Goal: Communication & Community: Answer question/provide support

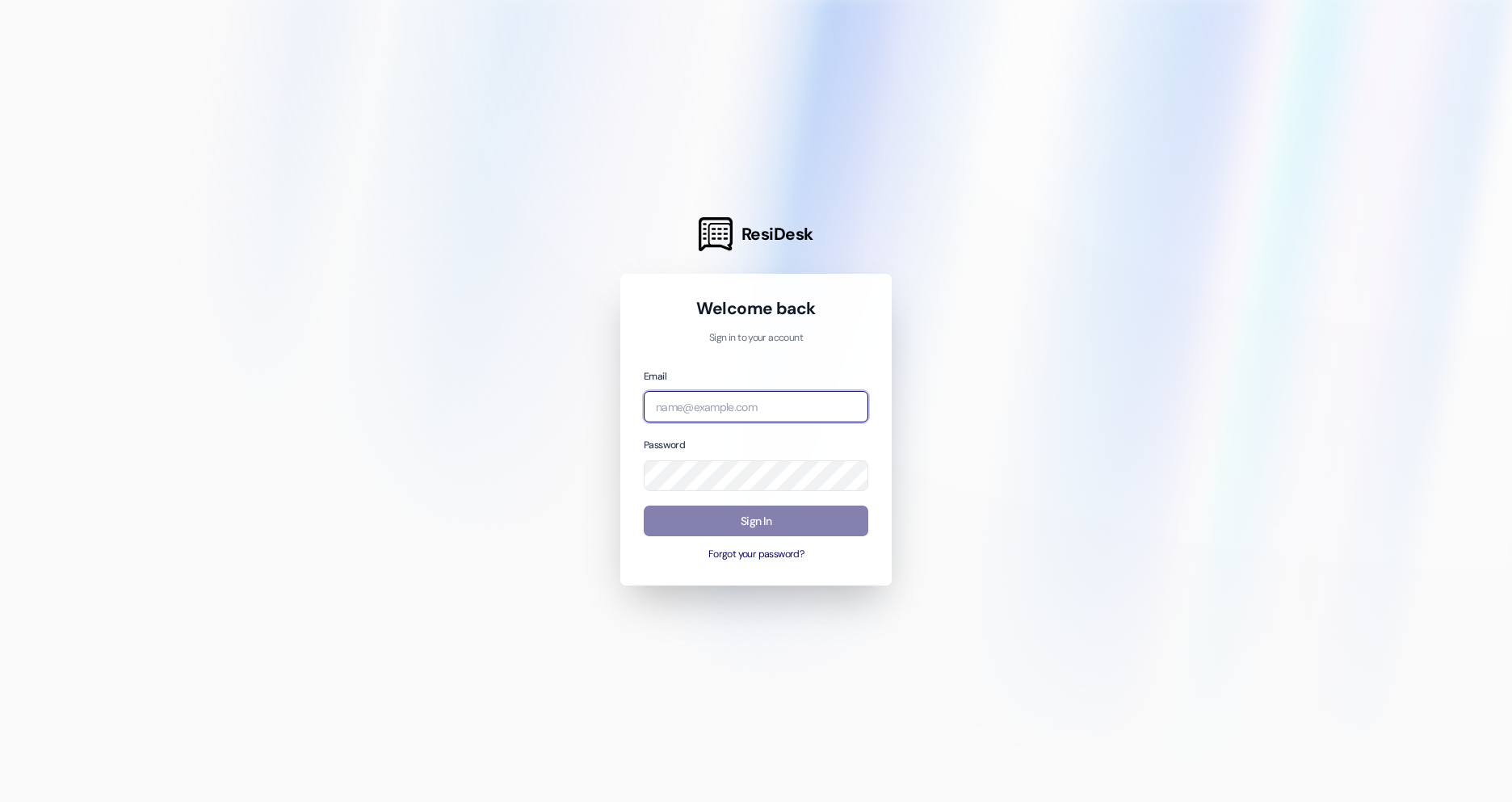
click at [753, 406] on input "email" at bounding box center [756, 407] width 225 height 32
type input "[EMAIL_ADDRESS][PERSON_NAME][DOMAIN_NAME]"
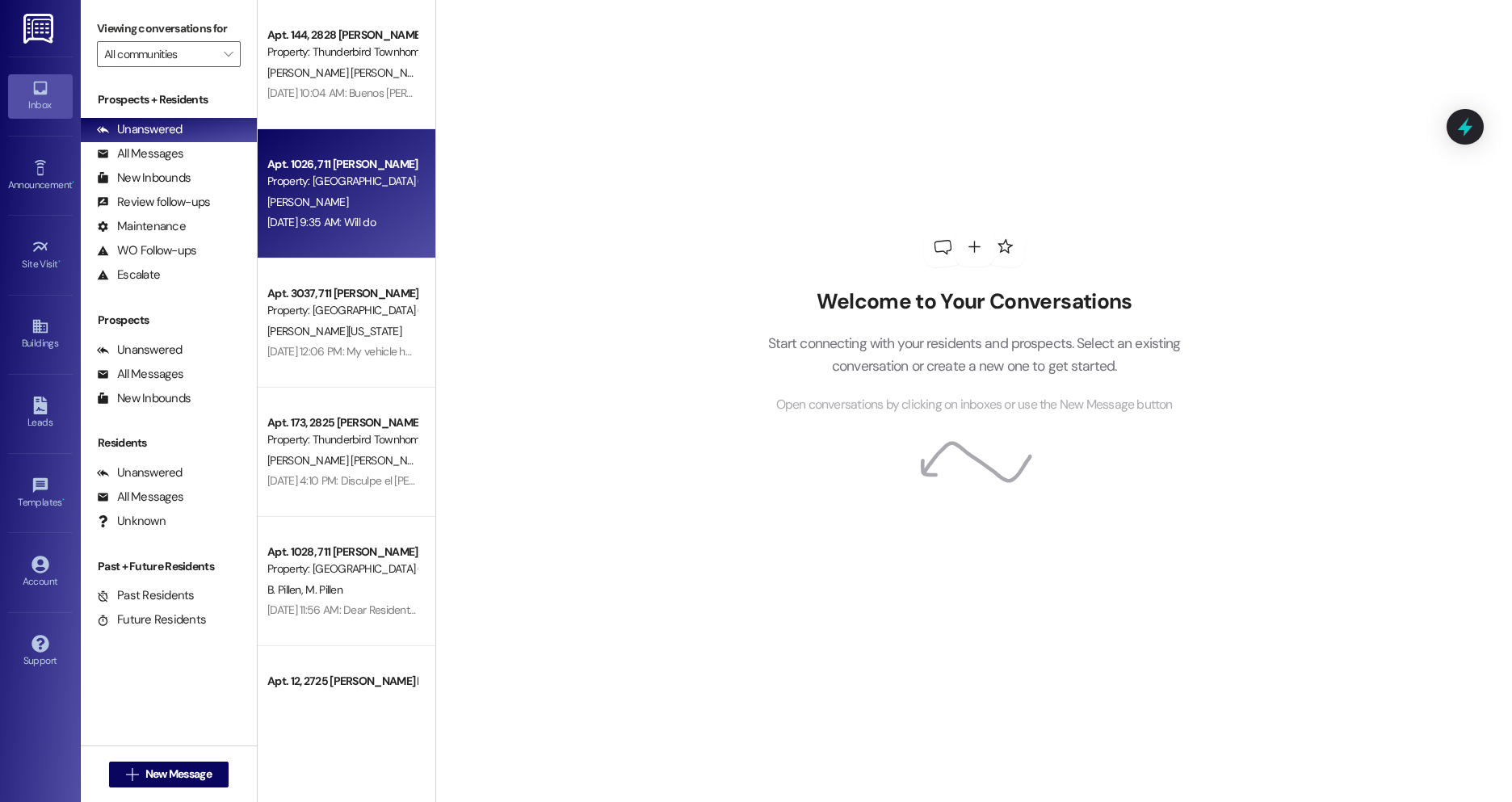
click at [285, 144] on div "Apt. 1026, 711 [PERSON_NAME] D Property: [GEOGRAPHIC_DATA] (4027) [PERSON_NAME]…" at bounding box center [346, 194] width 178 height 130
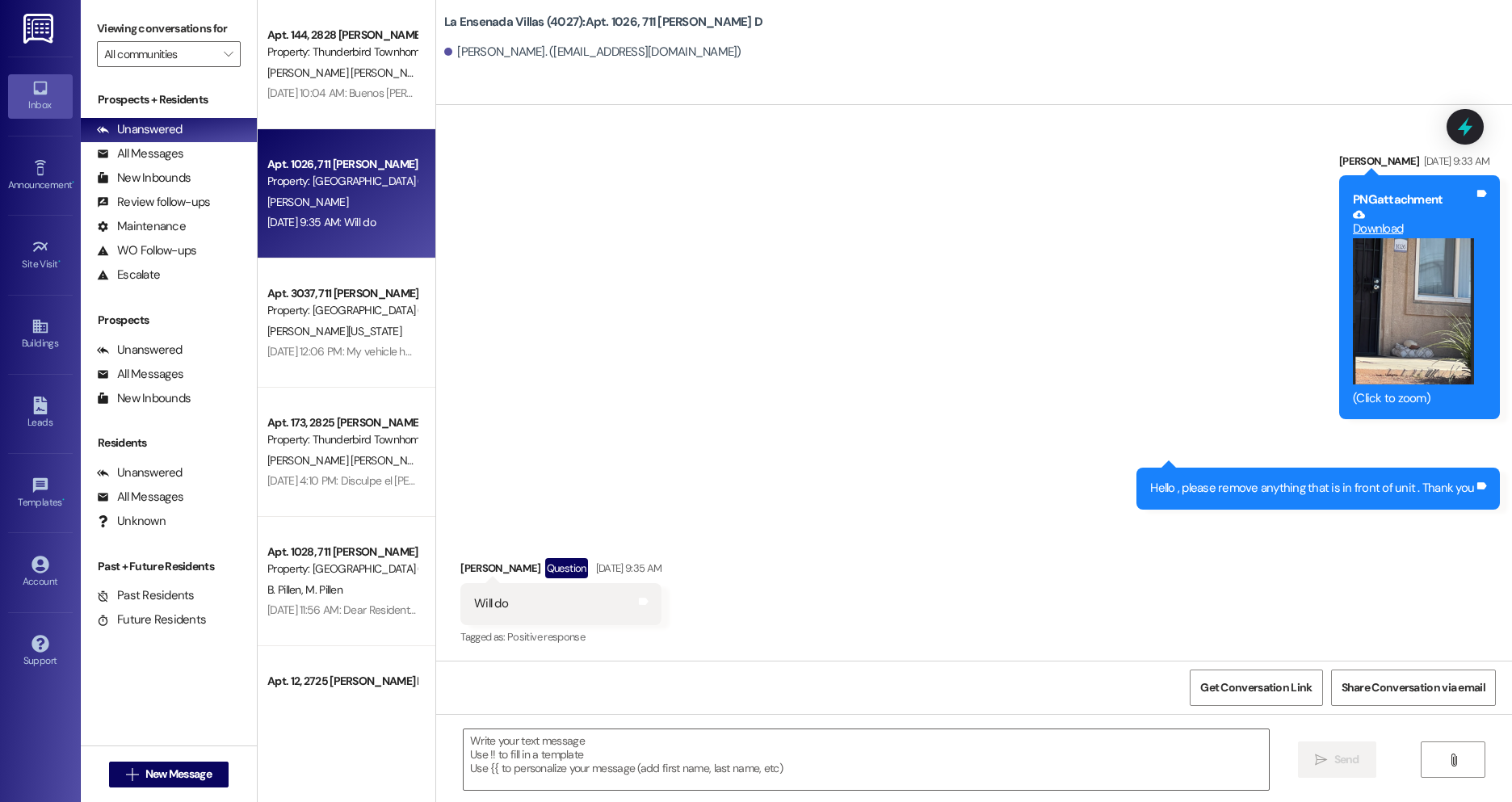
scroll to position [489, 0]
click at [199, 768] on span "New Message" at bounding box center [178, 775] width 66 height 17
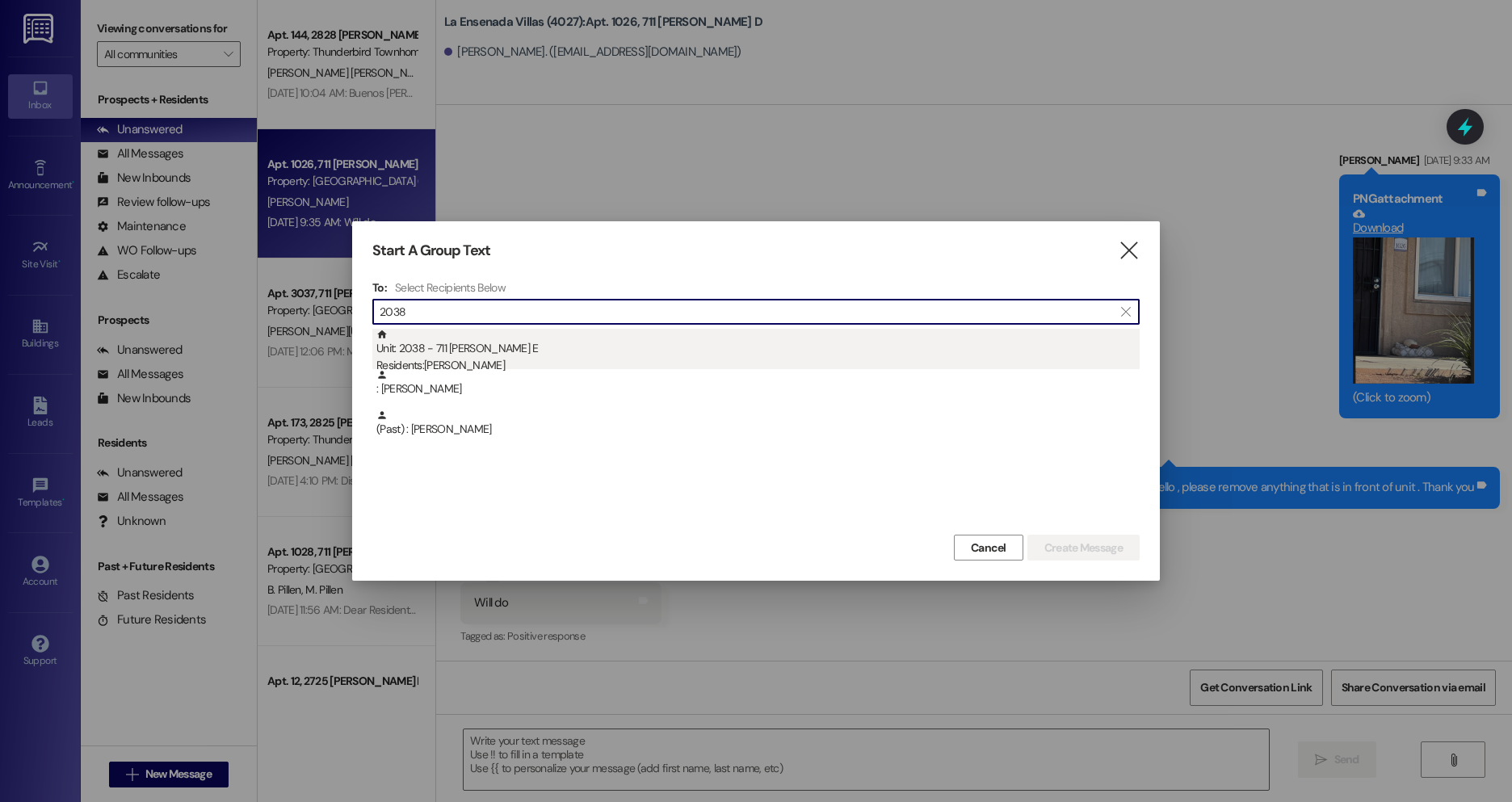
type input "2038"
click at [421, 361] on div "Residents: [PERSON_NAME]" at bounding box center [759, 365] width 764 height 17
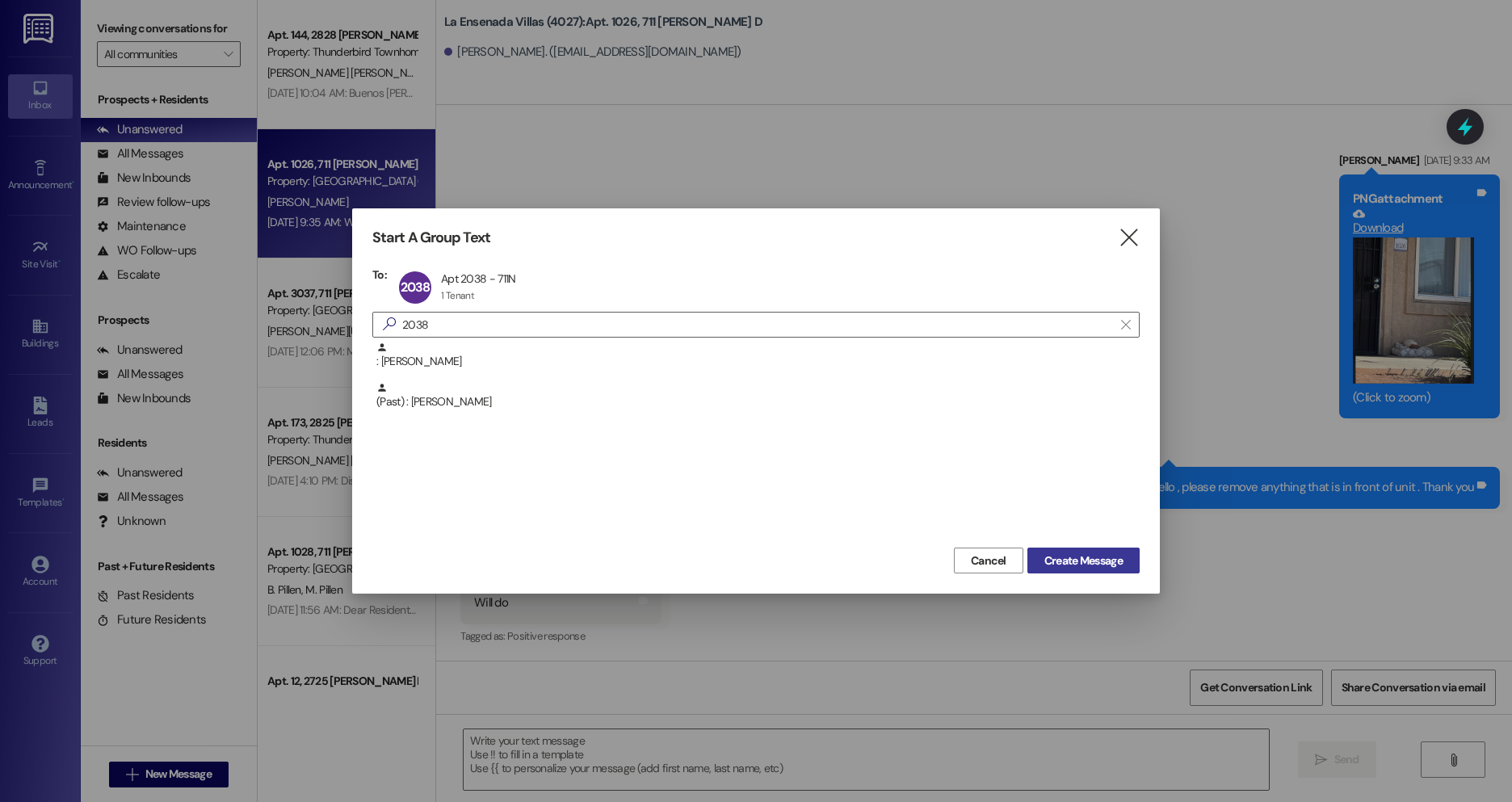
click at [1079, 564] on span "Create Message" at bounding box center [1083, 561] width 78 height 17
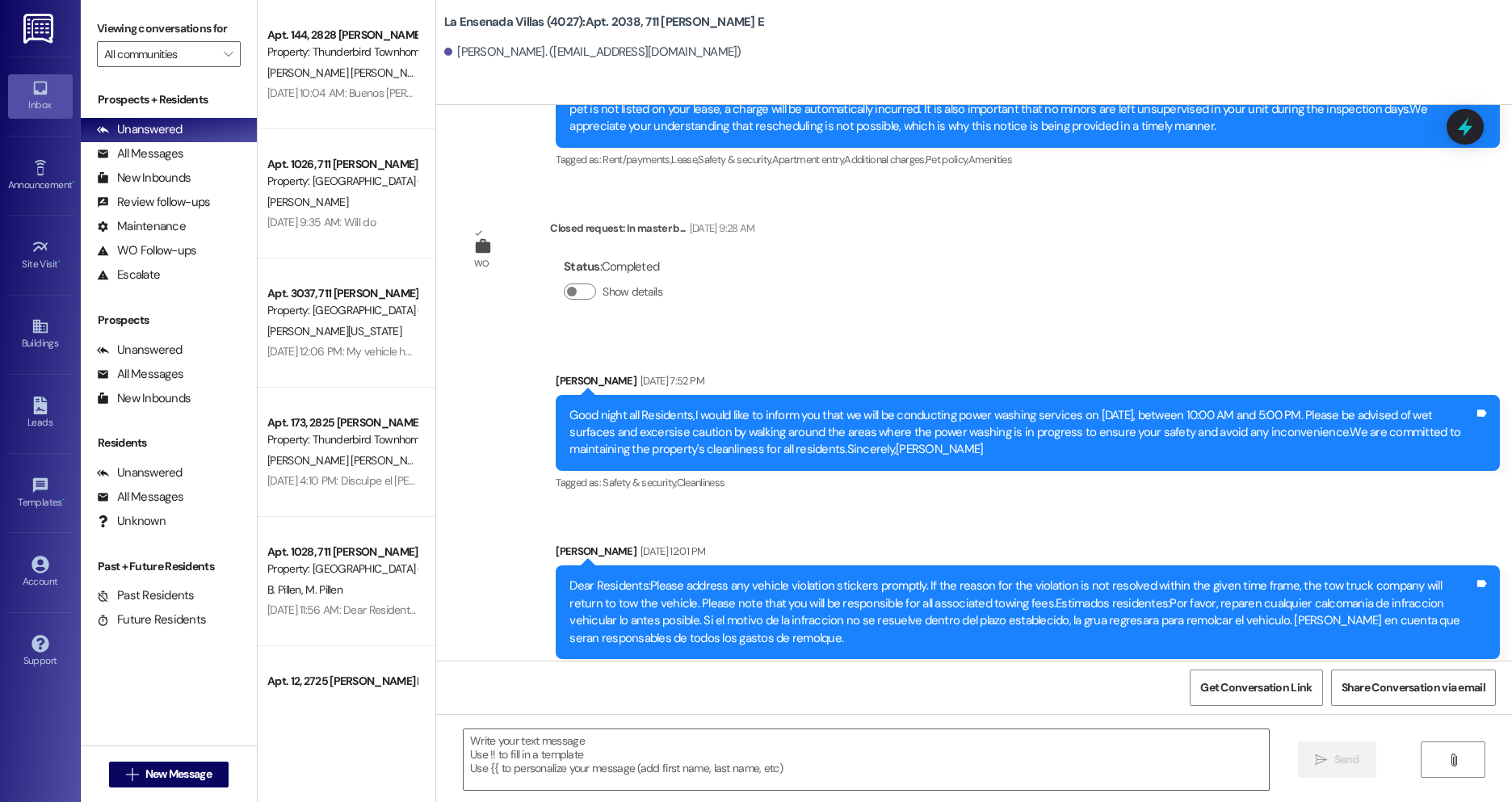
scroll to position [8443, 0]
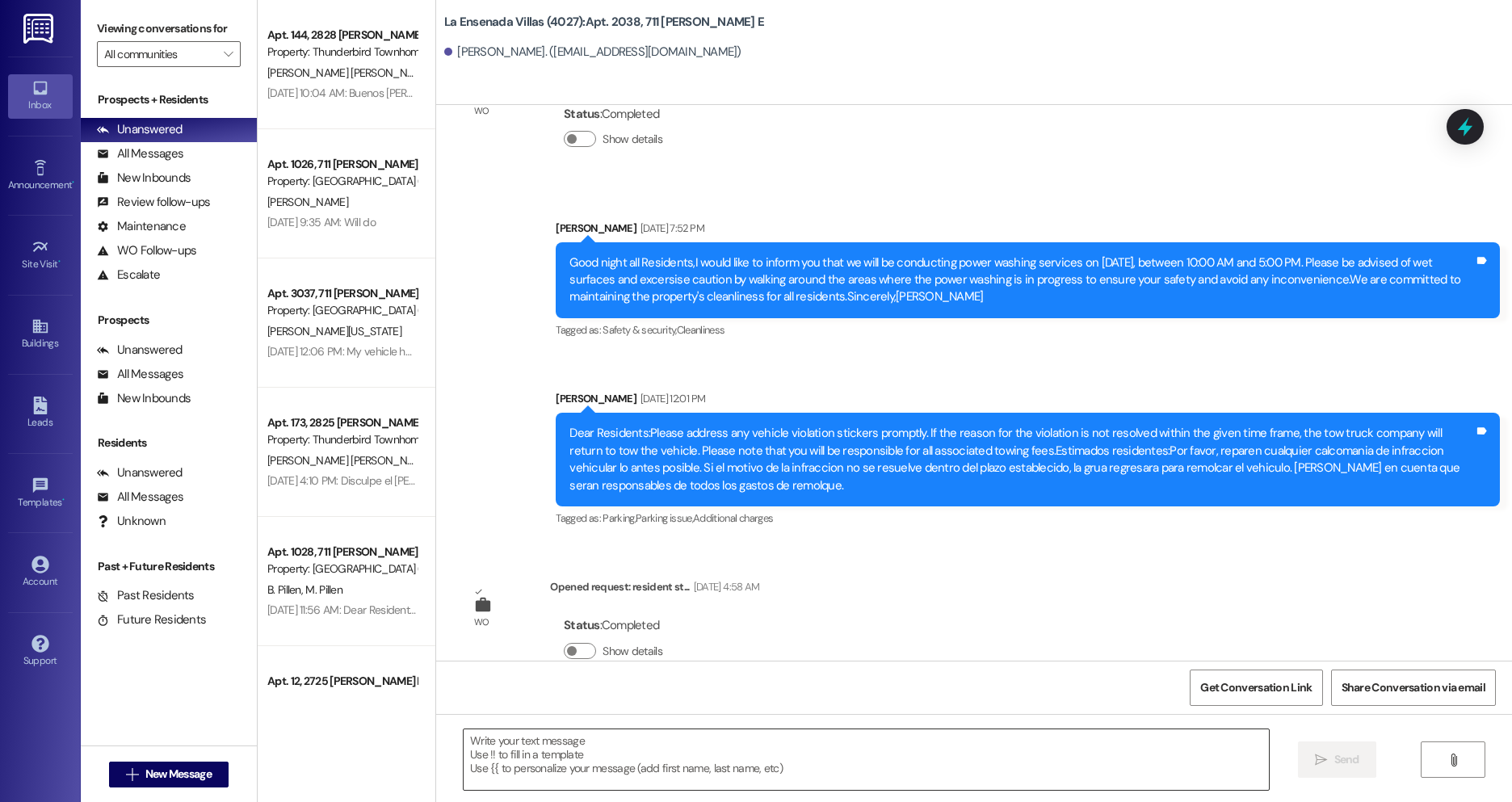
click at [695, 786] on textarea at bounding box center [866, 759] width 806 height 61
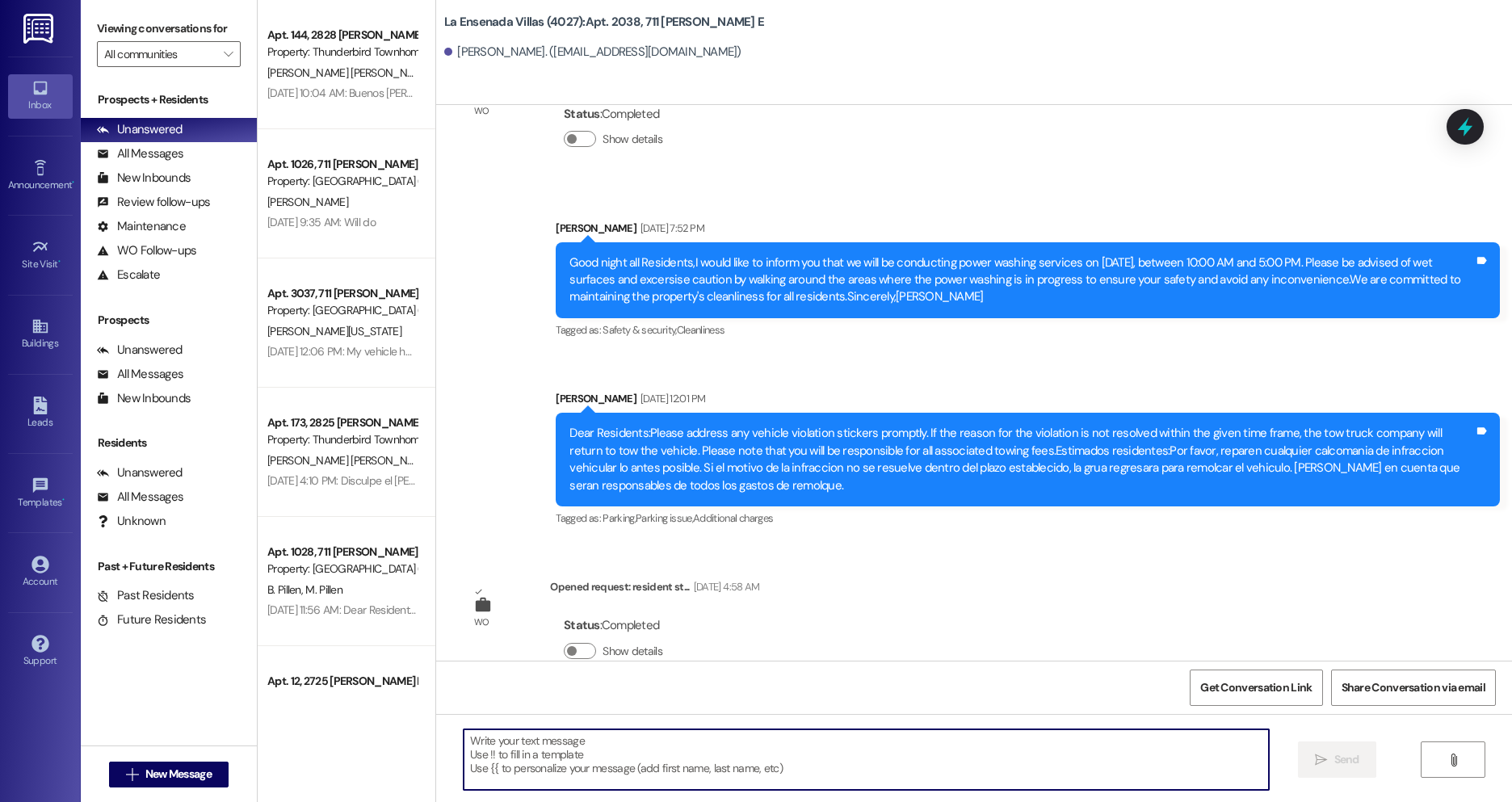
paste textarea "Hi Diamond, this is Mia with La Ensenada Villas. I hope you’re doing well! I’m …"
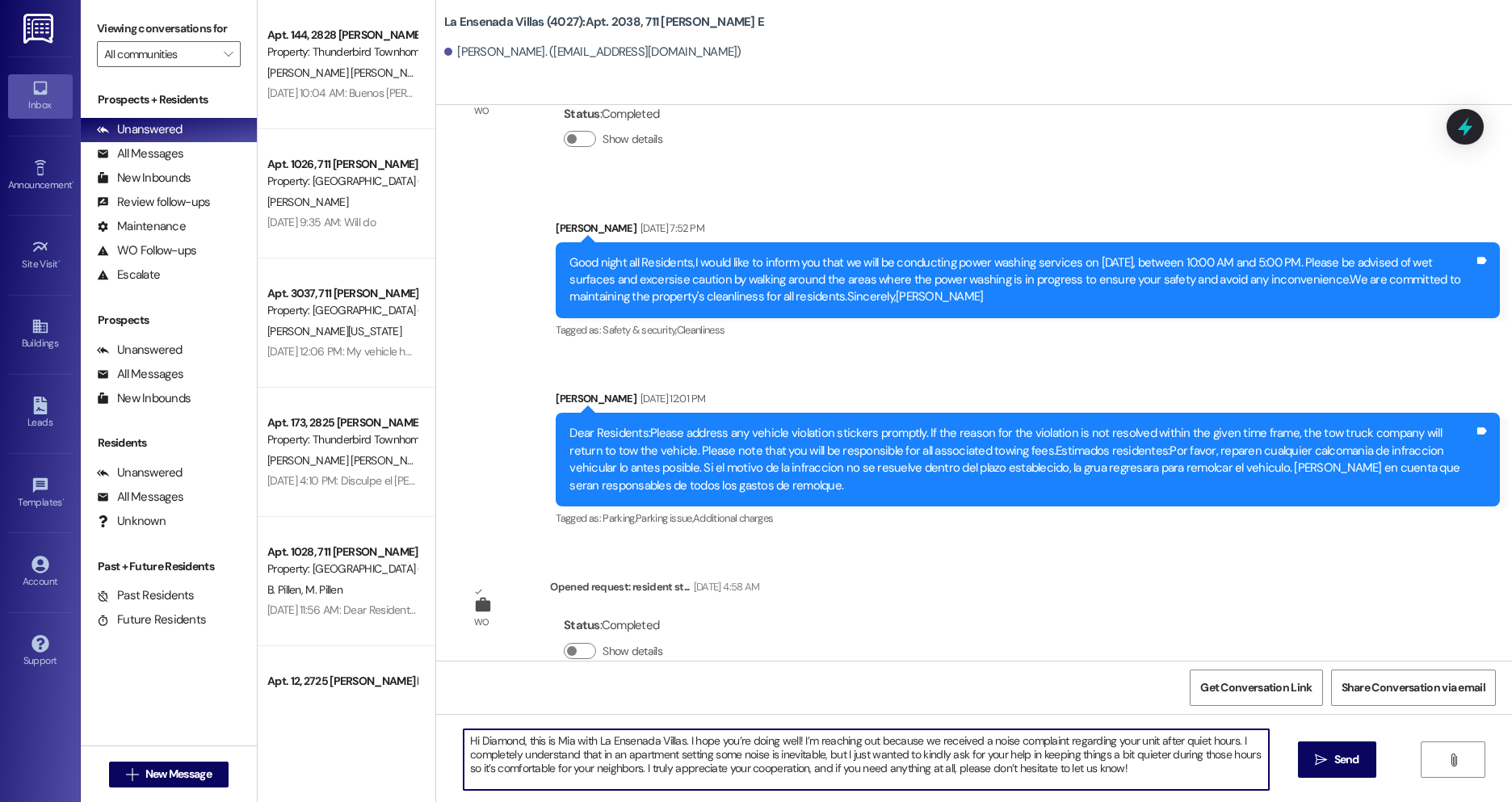
click at [1208, 757] on textarea "Hi Diamond, this is Mia with La Ensenada Villas. I hope you’re doing well! I’m …" at bounding box center [866, 759] width 806 height 61
click at [1210, 757] on textarea "Hi Diamond, this is Mia with La Ensenada Villas. I hope you’re doing well! I’m …" at bounding box center [866, 759] width 806 height 61
click at [1250, 757] on textarea "Hi Diamond, this is Mia with La Ensenada Villas. I hope you’re doing well! I’m …" at bounding box center [866, 759] width 806 height 61
drag, startPoint x: 526, startPoint y: 769, endPoint x: 699, endPoint y: 771, distance: 173.0
click at [699, 771] on textarea "Hi Diamond, this is Mia with La Ensenada Villas. I hope you’re doing well! I’m …" at bounding box center [866, 759] width 806 height 61
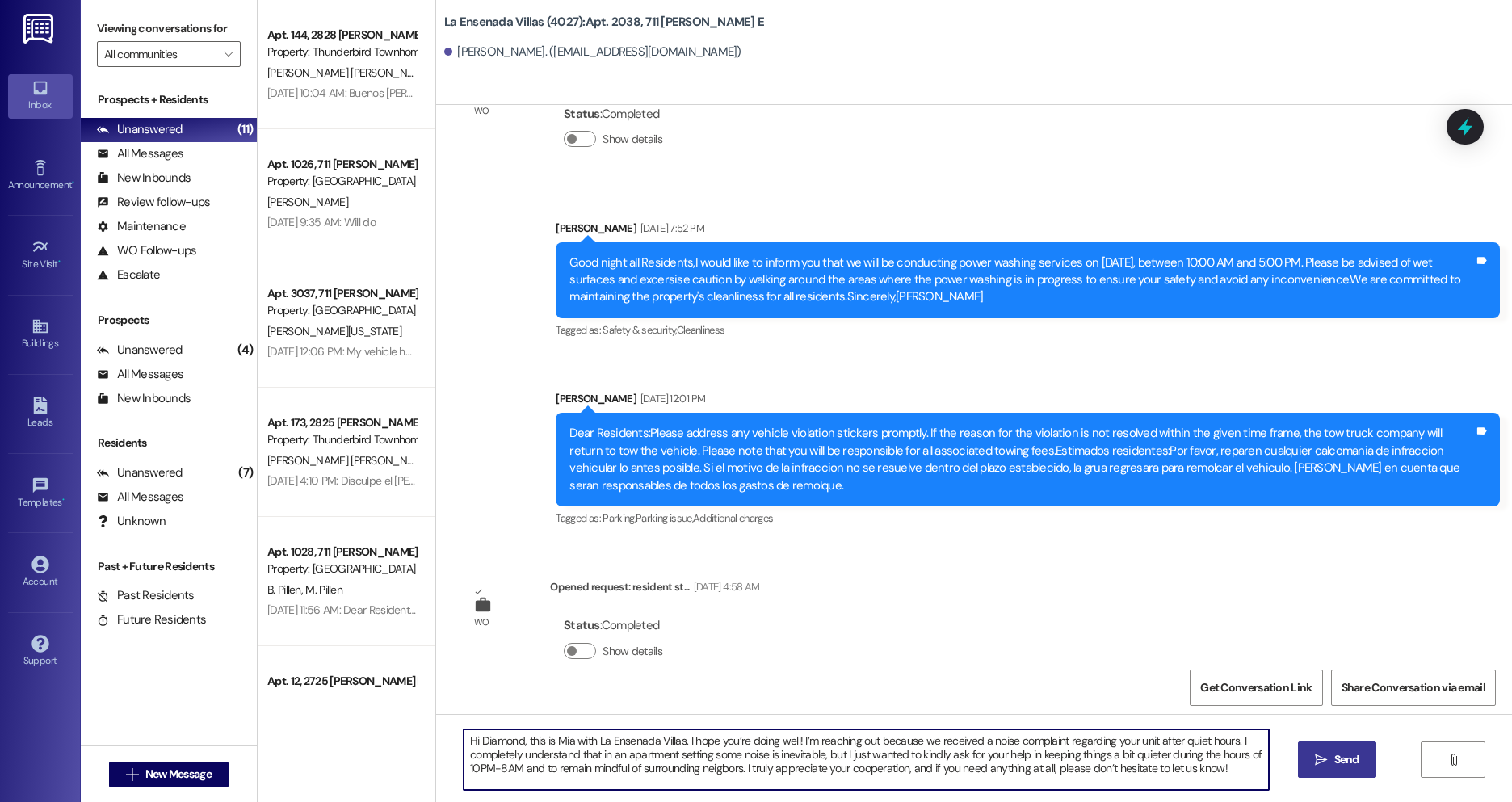
type textarea "Hi Diamond, this is Mia with La Ensenada Villas. I hope you’re doing well! I’m …"
click at [1334, 766] on span "Send" at bounding box center [1346, 760] width 25 height 17
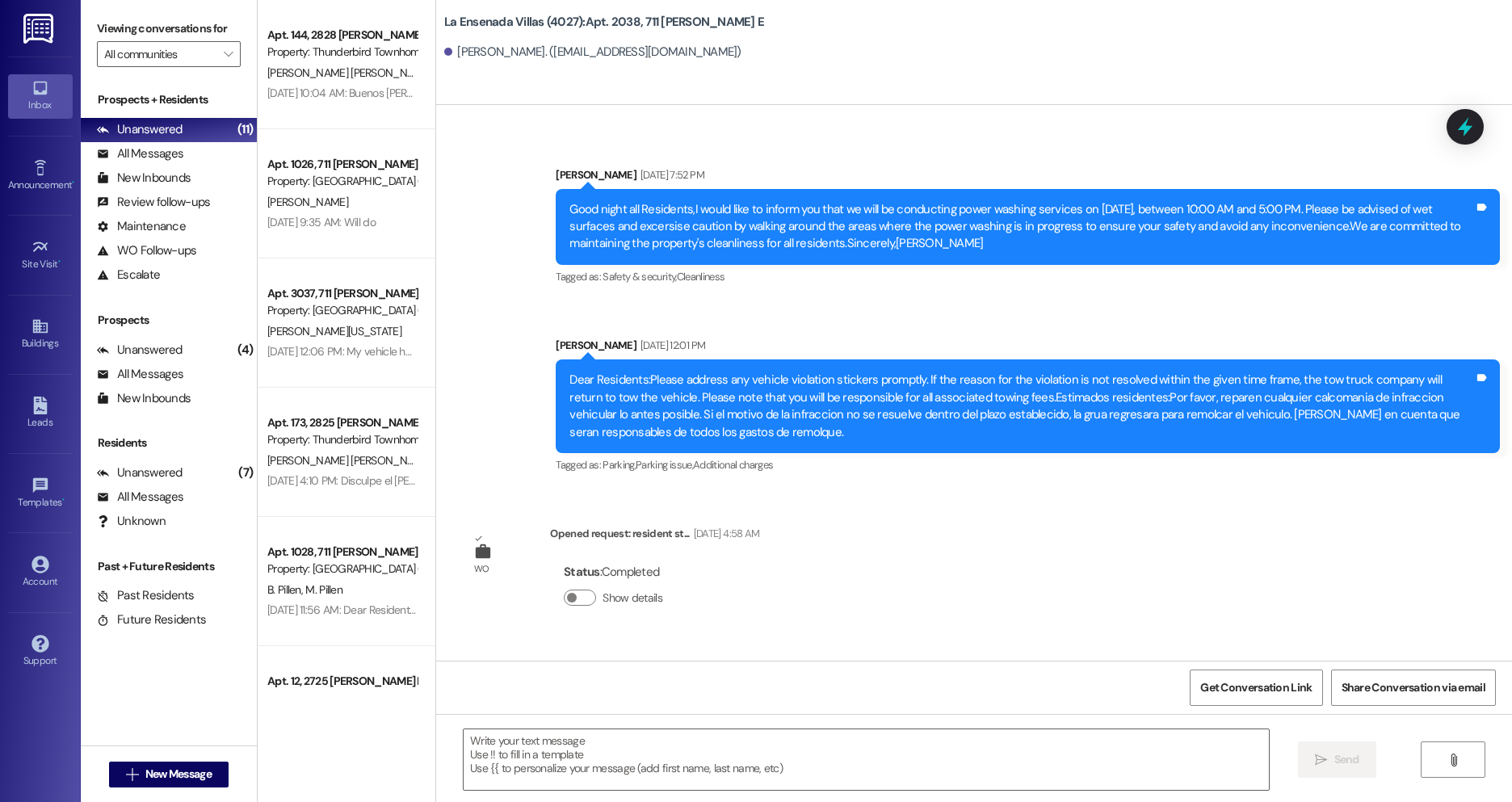
scroll to position [8590, 0]
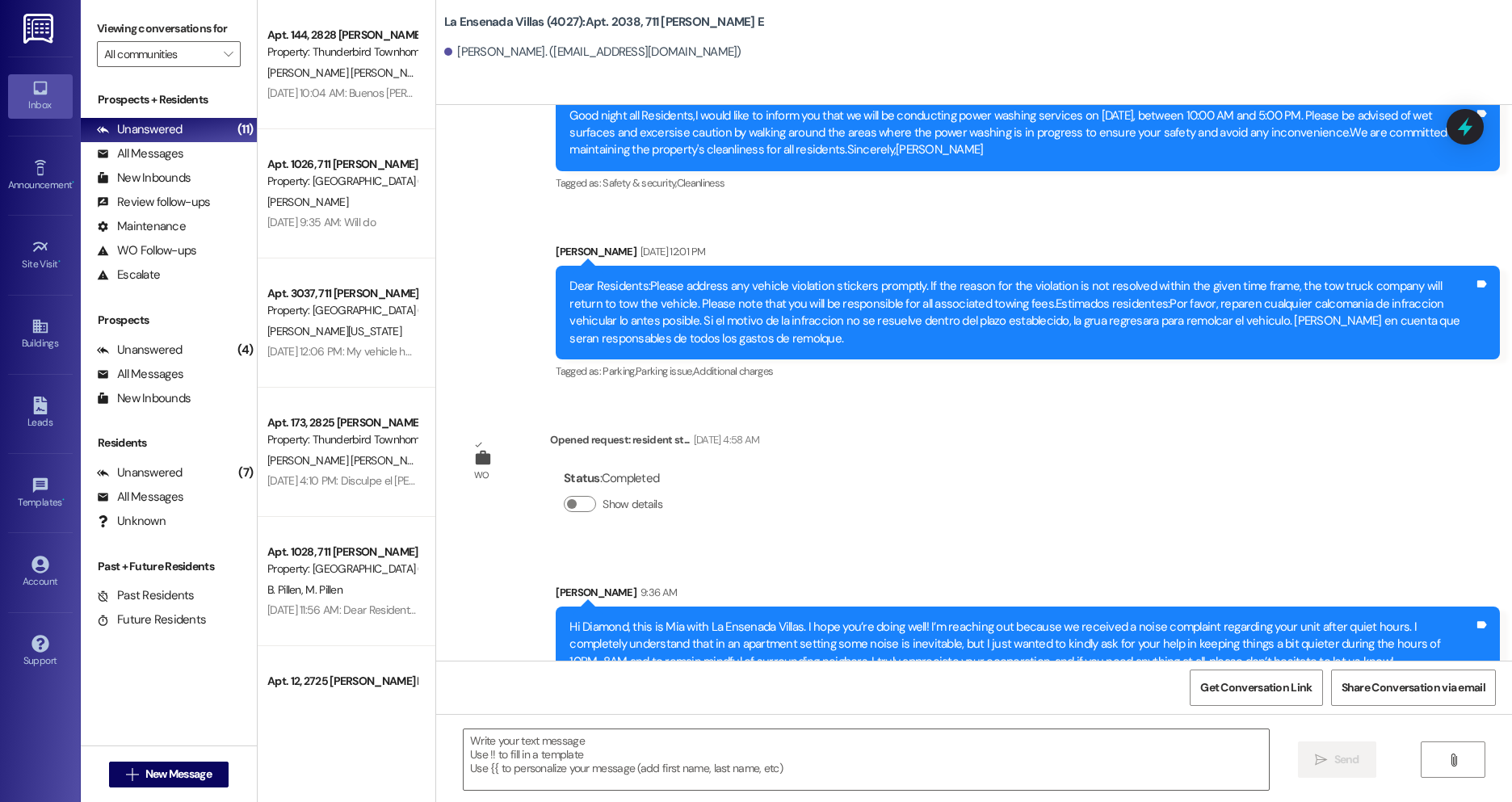
click at [746, 618] on div "Hi Diamond, this is Mia with La Ensenada Villas. I hope you’re doing well! I’m …" at bounding box center [1022, 644] width 904 height 51
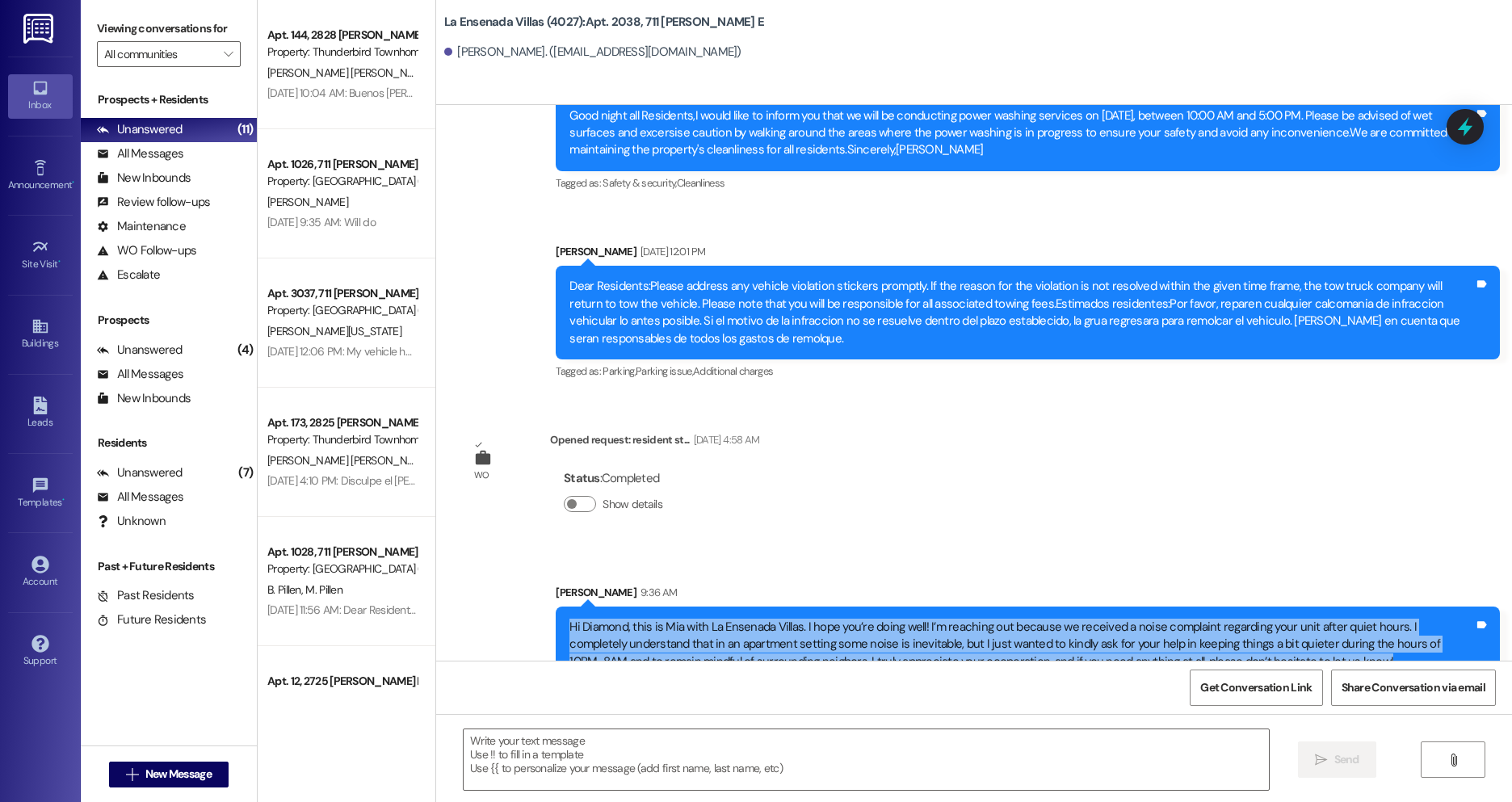
click at [746, 618] on div "Hi Diamond, this is Mia with La Ensenada Villas. I hope you’re doing well! I’m …" at bounding box center [1022, 644] width 904 height 51
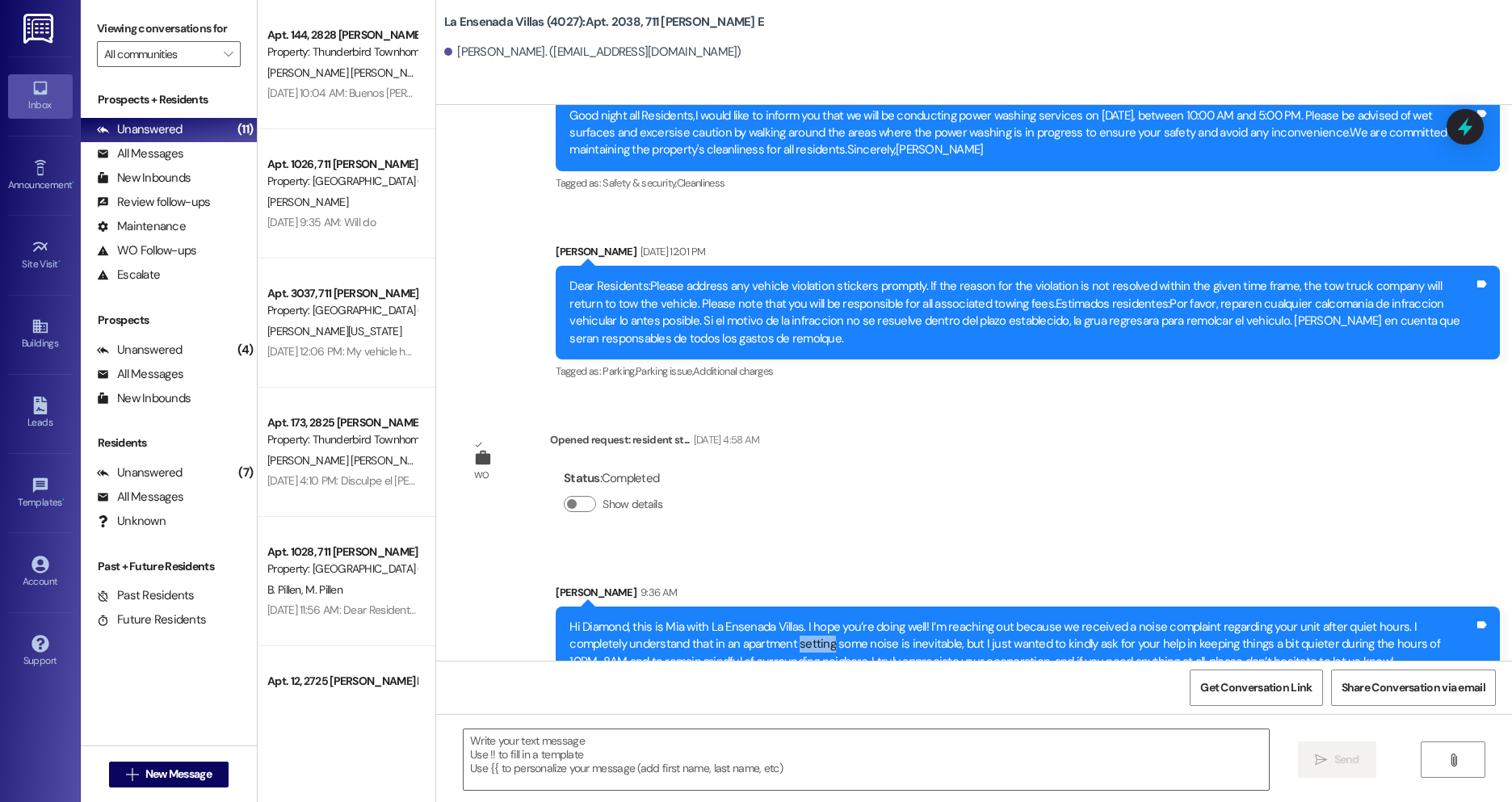
click at [746, 618] on div "Hi Diamond, this is Mia with La Ensenada Villas. I hope you’re doing well! I’m …" at bounding box center [1022, 644] width 904 height 51
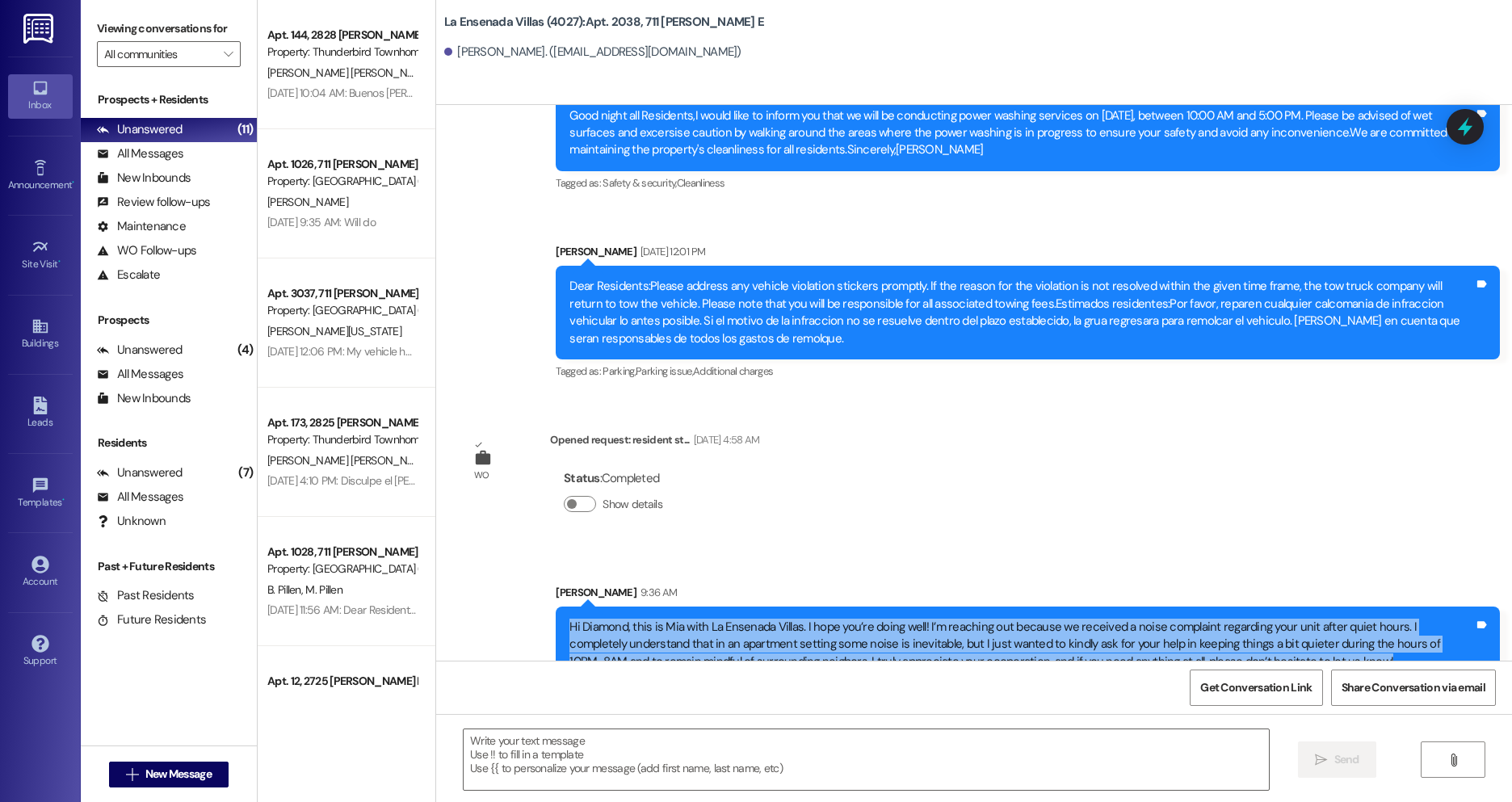
click at [746, 618] on div "Hi Diamond, this is Mia with La Ensenada Villas. I hope you’re doing well! I’m …" at bounding box center [1022, 644] width 904 height 51
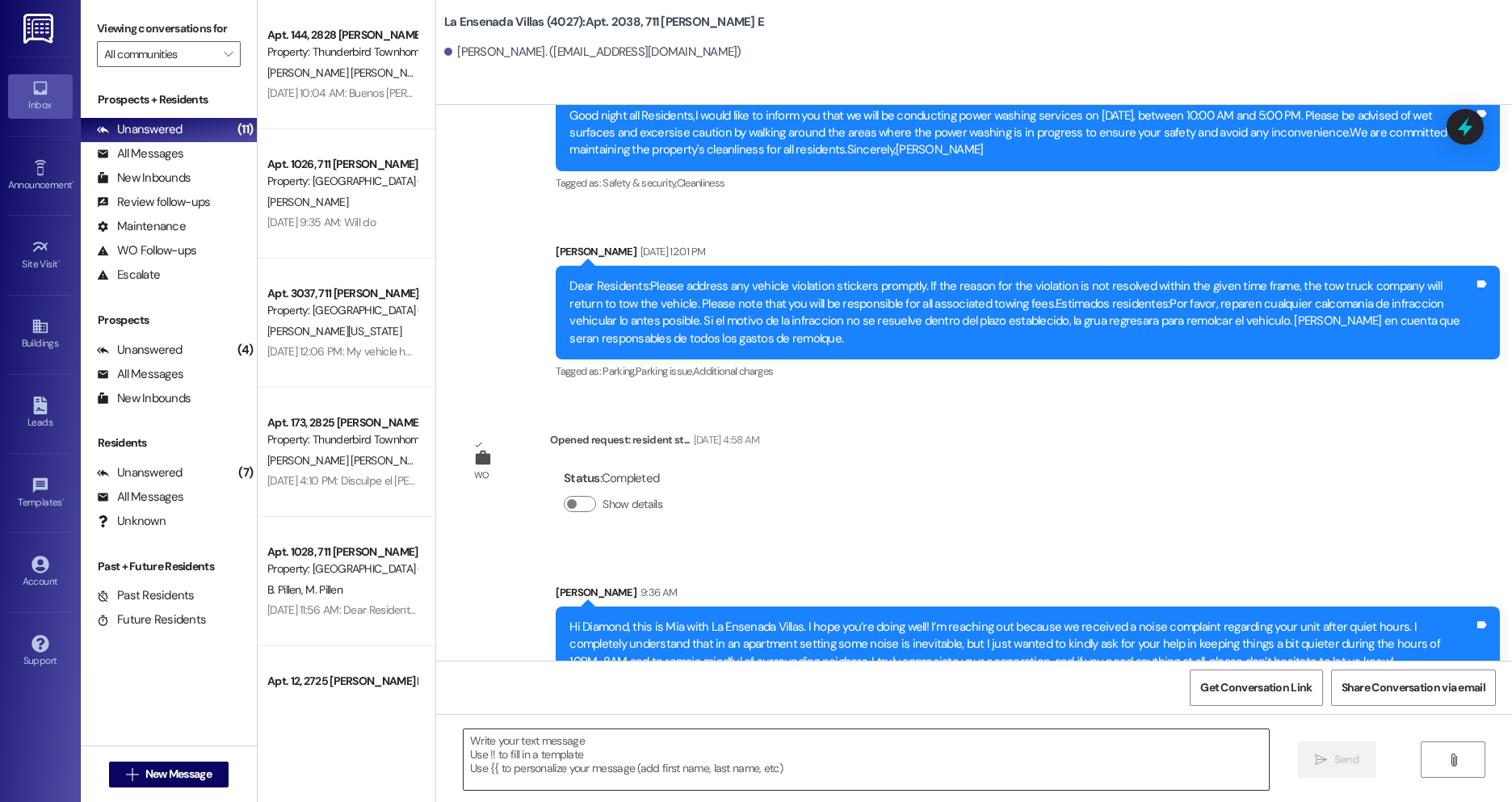
click at [662, 774] on textarea at bounding box center [866, 759] width 806 height 61
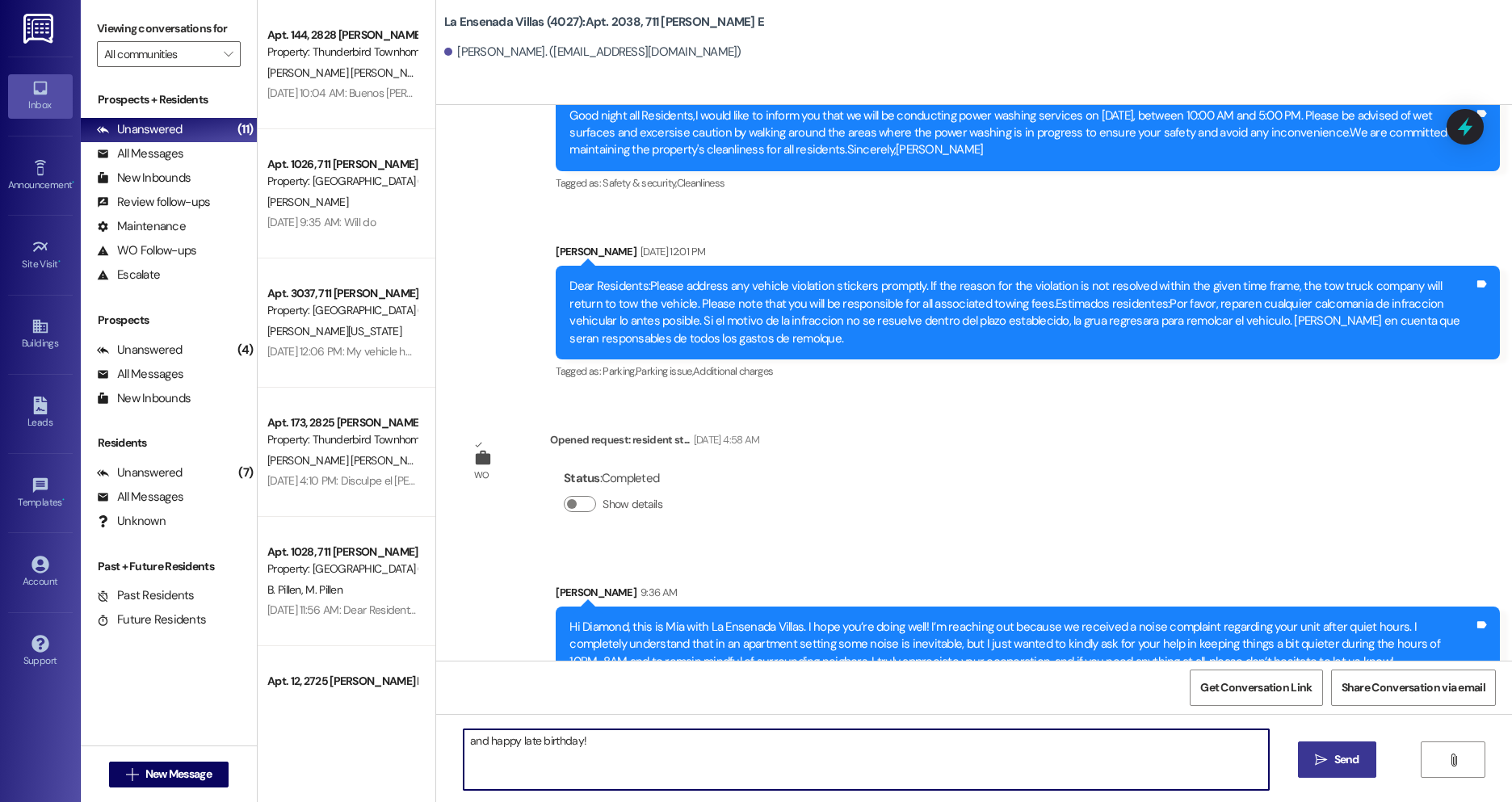
drag, startPoint x: 731, startPoint y: 755, endPoint x: 382, endPoint y: 771, distance: 349.4
click at [382, 771] on div "Apt. 144, 2828 [PERSON_NAME] Property: Thunderbird Townhomes (4001) [PERSON_NAM…" at bounding box center [885, 401] width 1255 height 802
type textarea "H"
drag, startPoint x: 567, startPoint y: 756, endPoint x: 371, endPoint y: 757, distance: 196.0
click at [371, 757] on div "Apt. 144, 2828 [PERSON_NAME] Property: Thunderbird Townhomes (4001) [PERSON_NAM…" at bounding box center [885, 401] width 1255 height 802
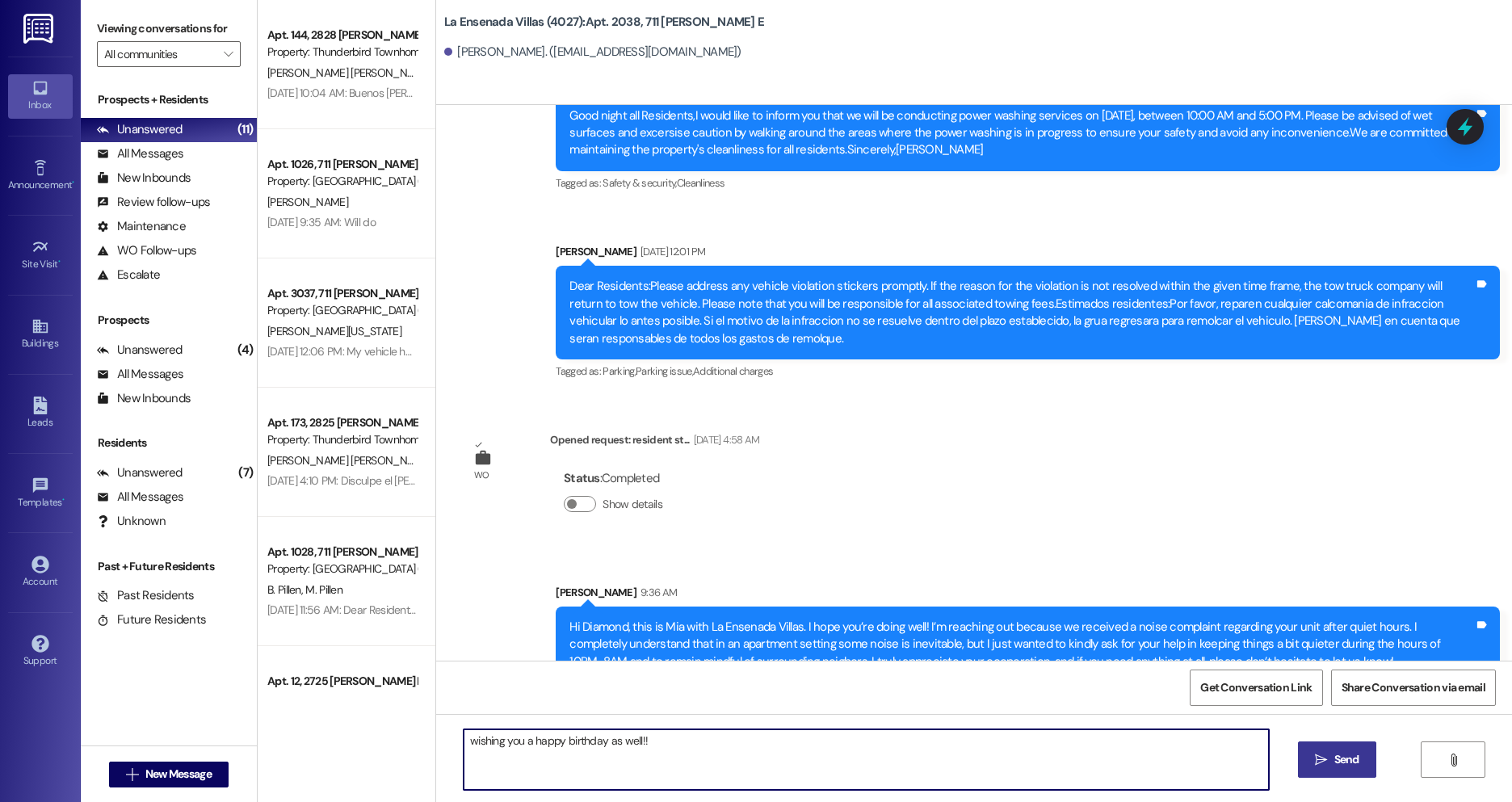
drag, startPoint x: 755, startPoint y: 755, endPoint x: 403, endPoint y: 767, distance: 352.2
click at [403, 767] on div "Apt. 144, 2828 [PERSON_NAME] Property: Thunderbird Townhomes (4001) [PERSON_NAM…" at bounding box center [885, 401] width 1255 height 802
type textarea "I hope you had a great birthday weekend!!"
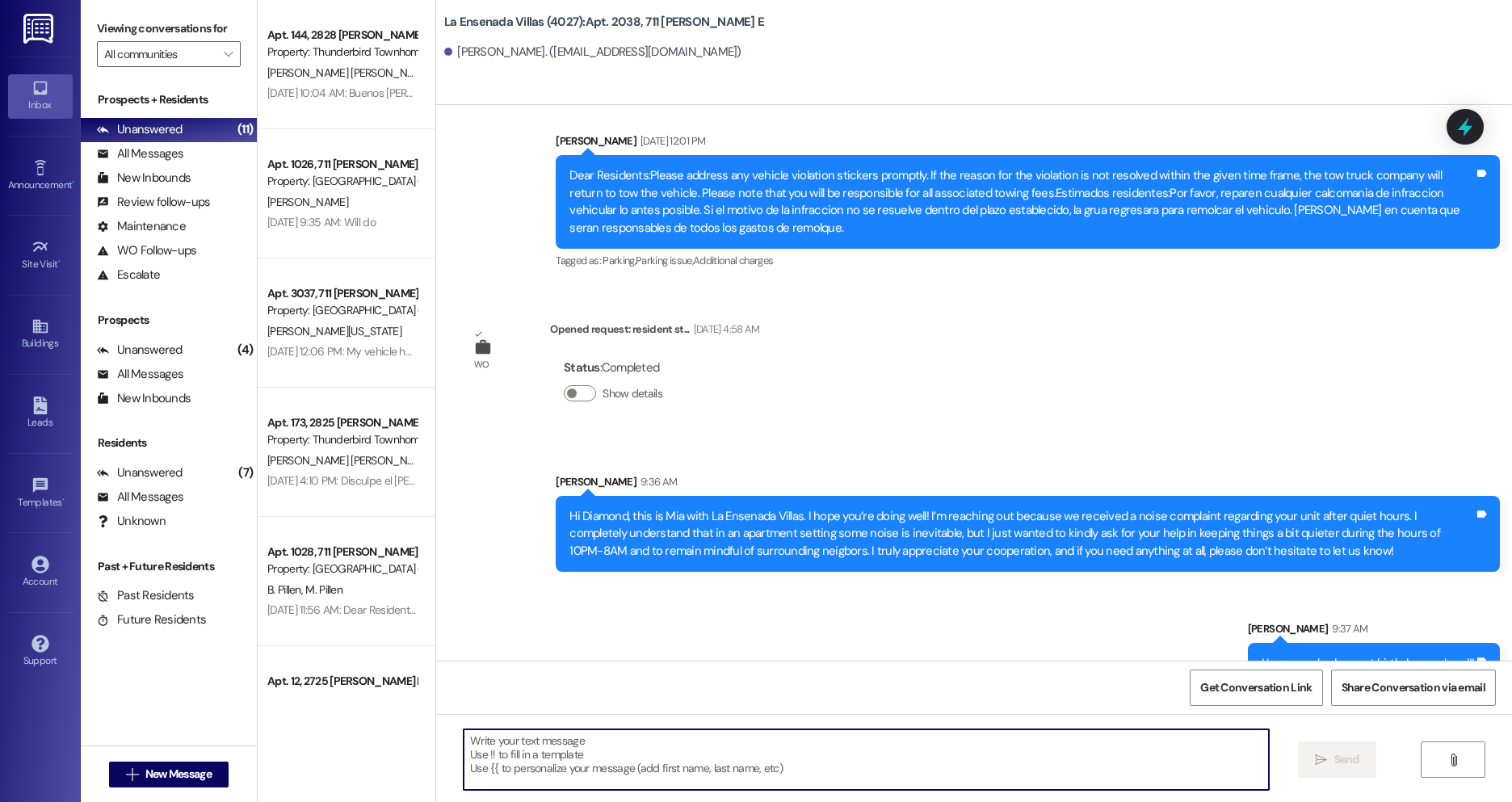
scroll to position [8704, 0]
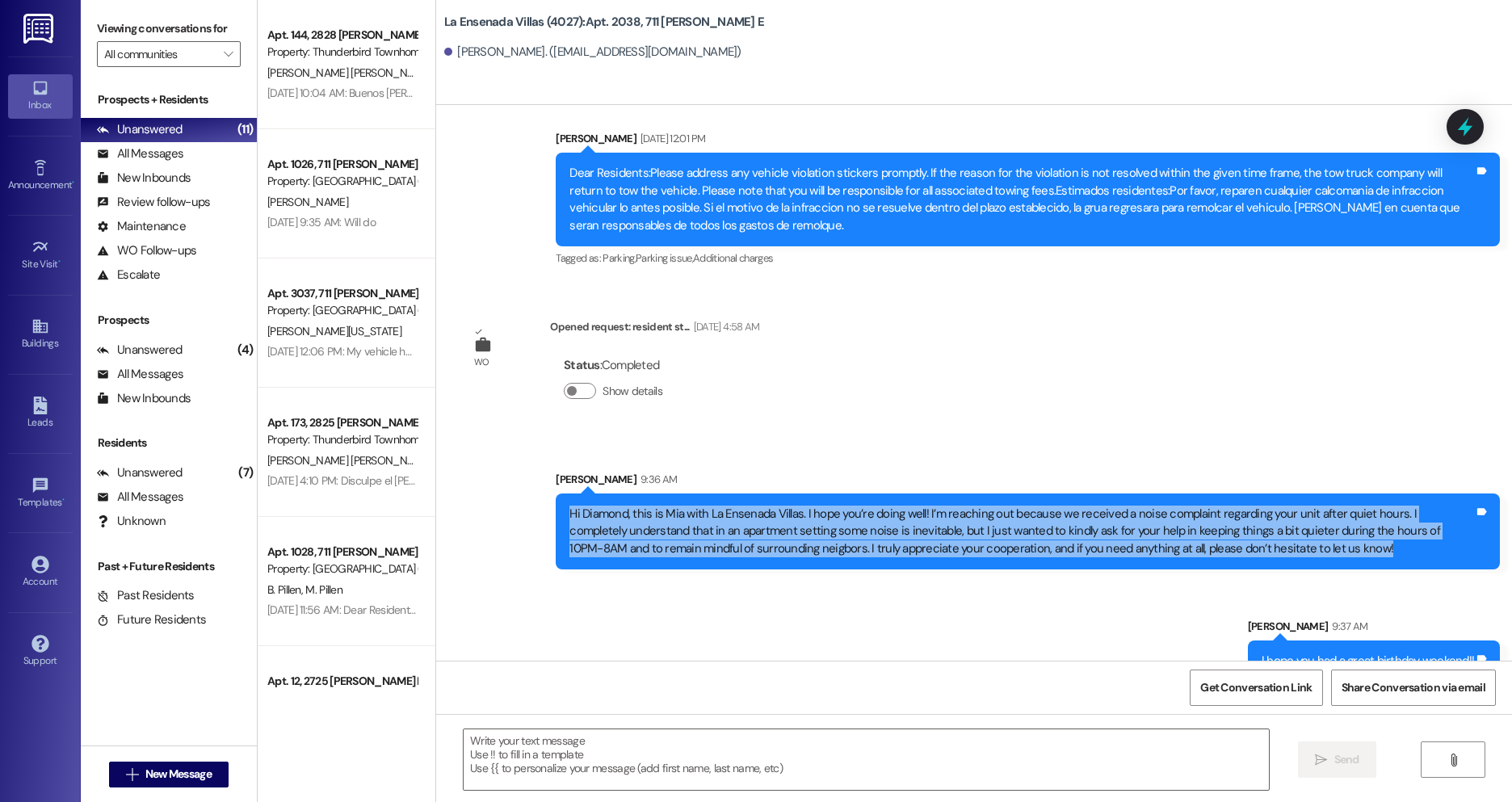
drag, startPoint x: 568, startPoint y: 476, endPoint x: 1367, endPoint y: 521, distance: 800.3
click at [1367, 521] on div "Hi Diamond, this is Mia with La Ensenada Villas. I hope you’re doing well! I’m …" at bounding box center [1022, 531] width 904 height 51
copy div "Hi Diamond, this is Mia with La Ensenada Villas. I hope you’re doing well! I’m …"
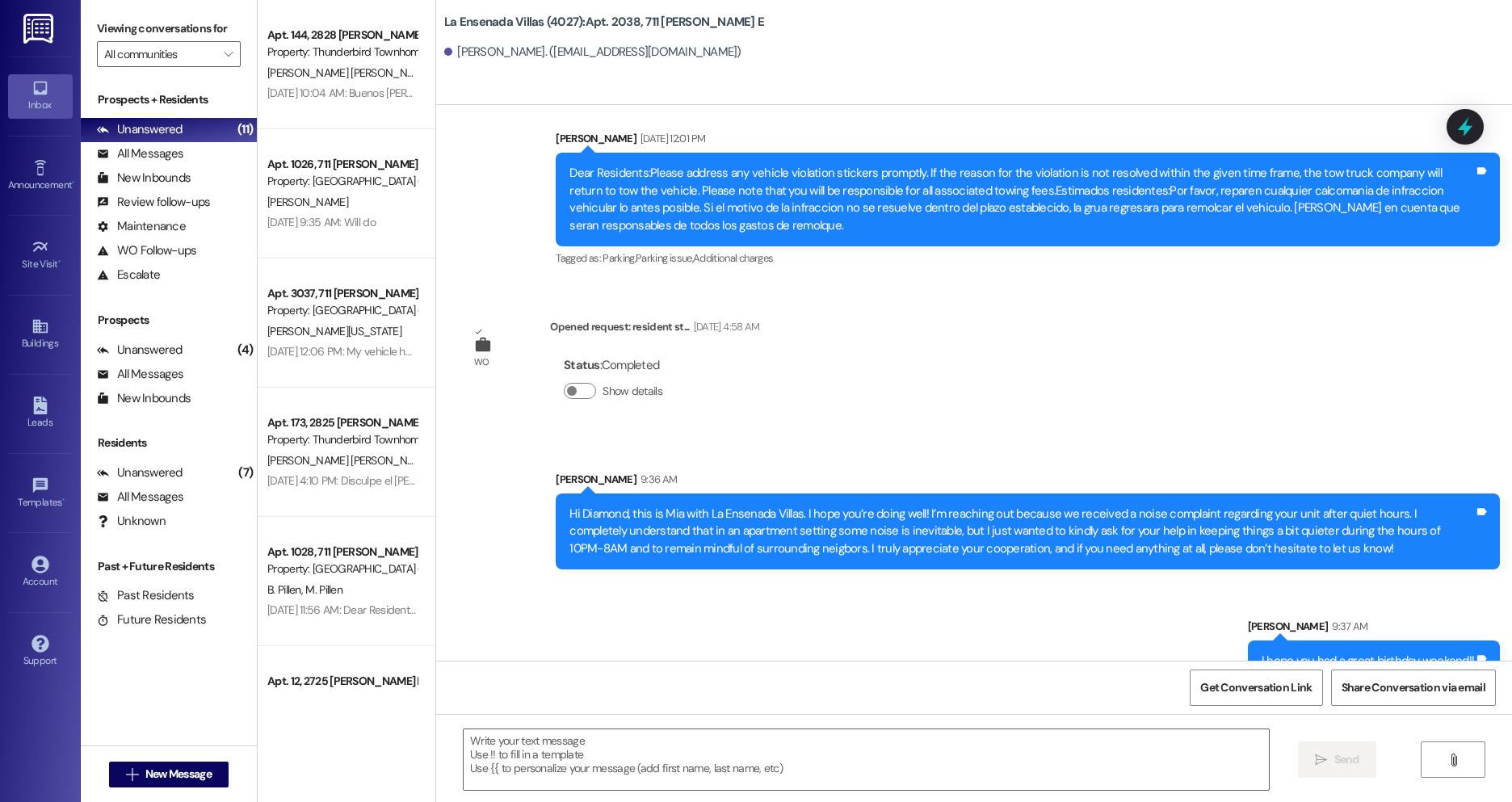
click at [682, 471] on div "[PERSON_NAME] 9:36 AM" at bounding box center [1028, 482] width 945 height 22
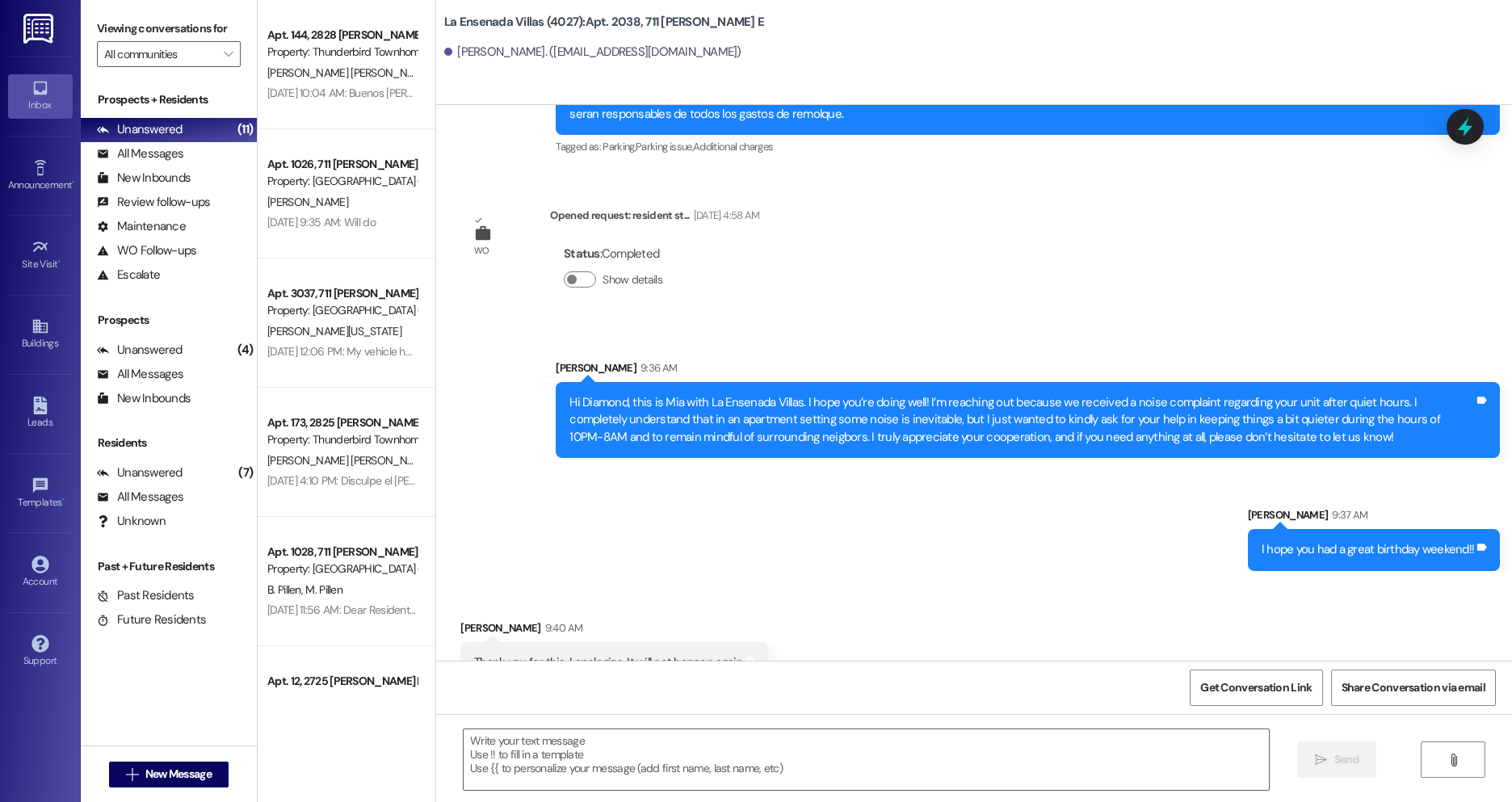
click at [973, 401] on div "Hi Diamond, this is Mia with La Ensenada Villas. I hope you’re doing well! I’m …" at bounding box center [1022, 419] width 904 height 51
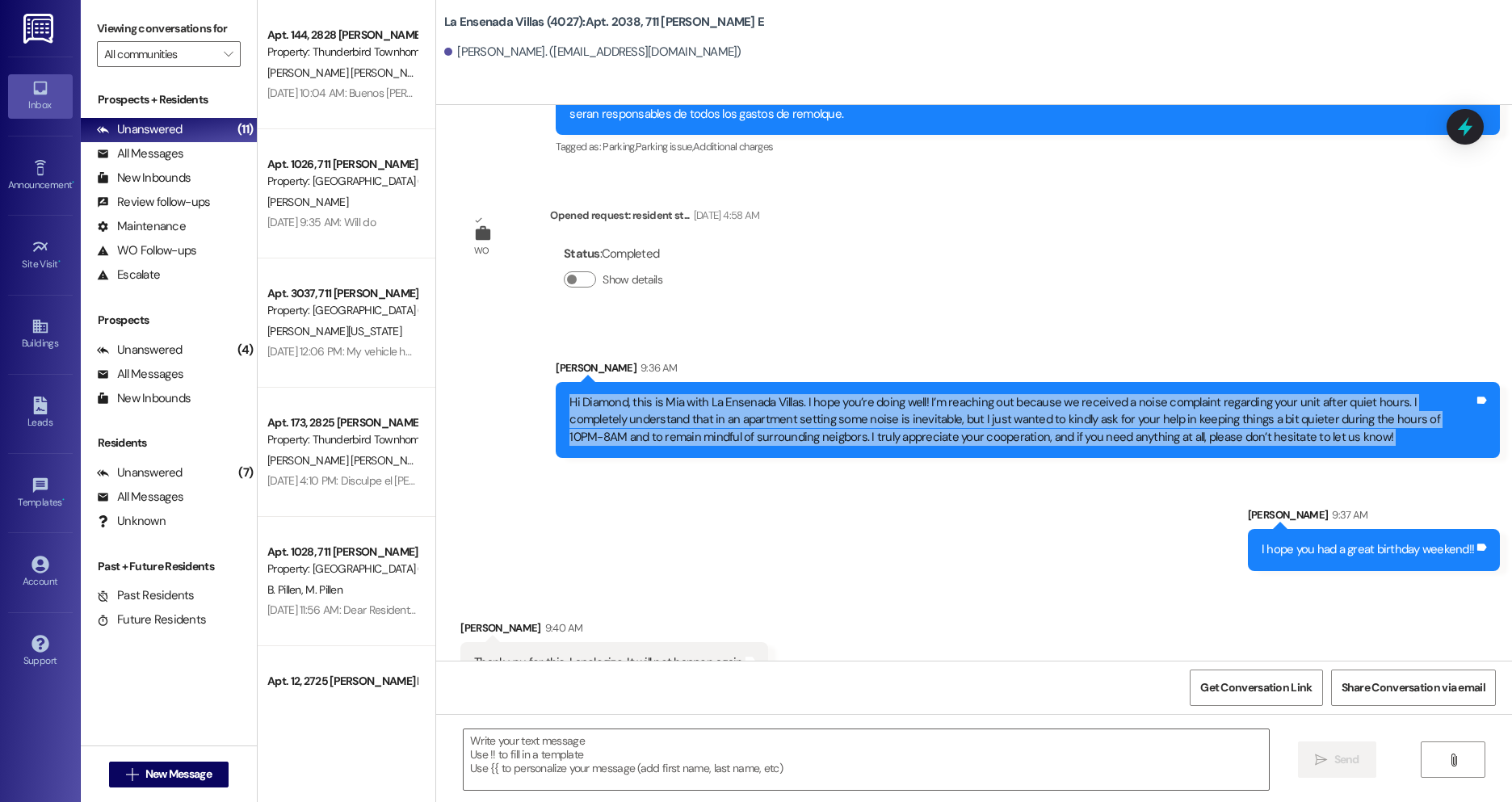
click at [973, 401] on div "Hi Diamond, this is Mia with La Ensenada Villas. I hope you’re doing well! I’m …" at bounding box center [1022, 419] width 904 height 51
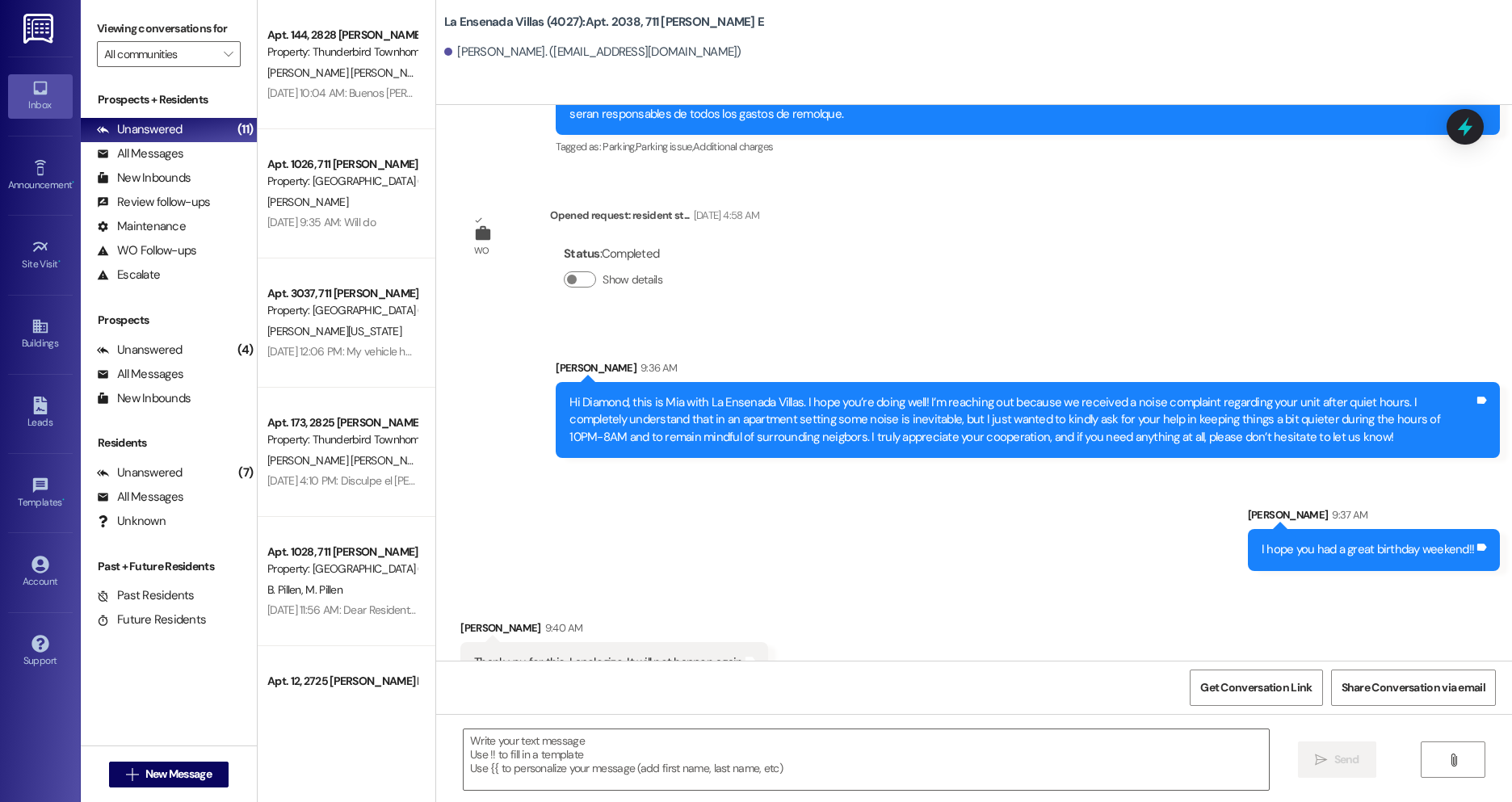
click at [1025, 485] on div "Sent via SMS [PERSON_NAME] 9:36 AM Hi Diamond, this is Mia with La Ensenada Vil…" at bounding box center [974, 453] width 1076 height 260
click at [604, 406] on div "Hi Diamond, this is Mia with La Ensenada Villas. I hope you’re doing well! I’m …" at bounding box center [1022, 419] width 904 height 51
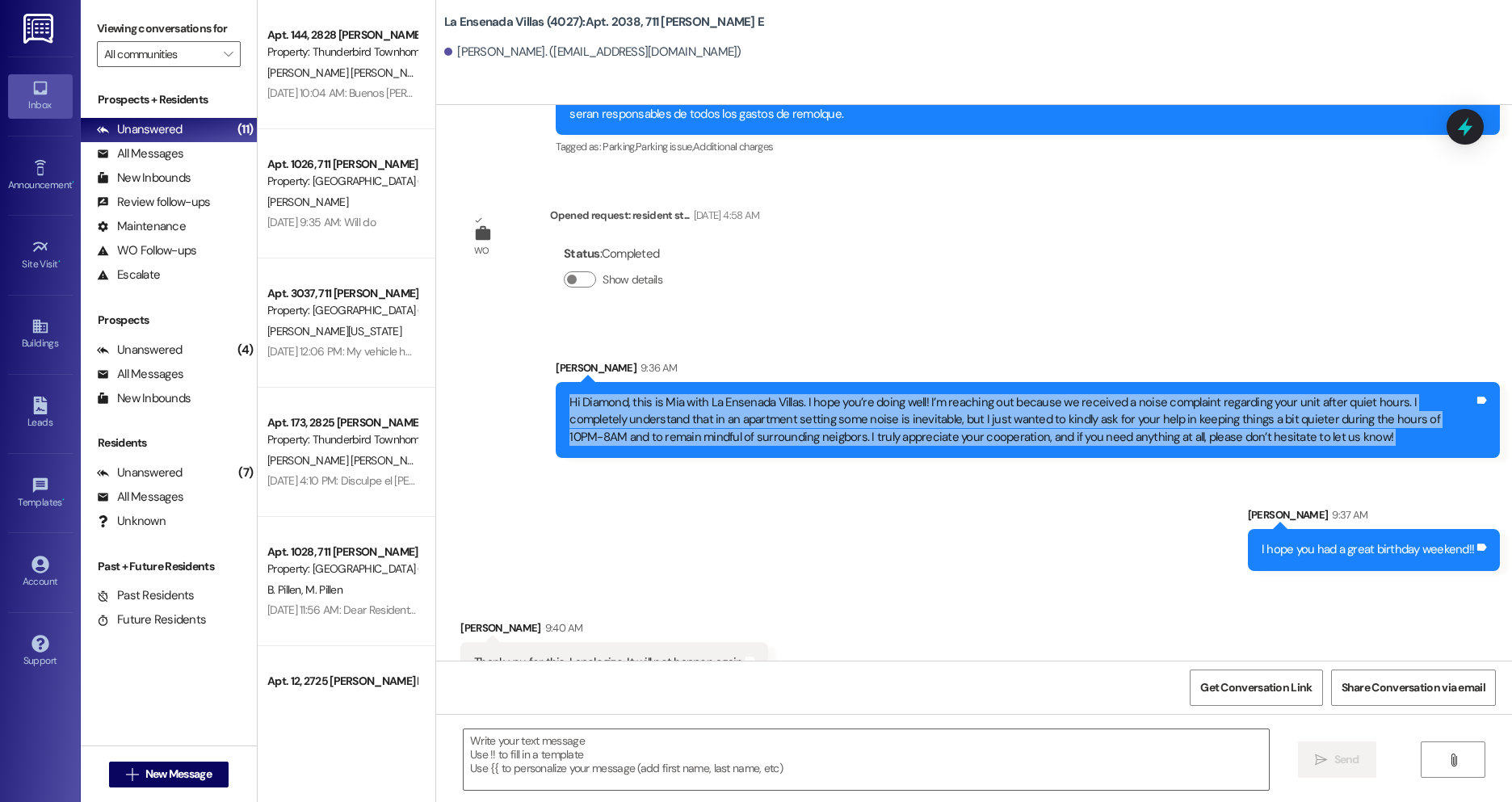
click at [604, 406] on div "Hi Diamond, this is Mia with La Ensenada Villas. I hope you’re doing well! I’m …" at bounding box center [1022, 419] width 904 height 51
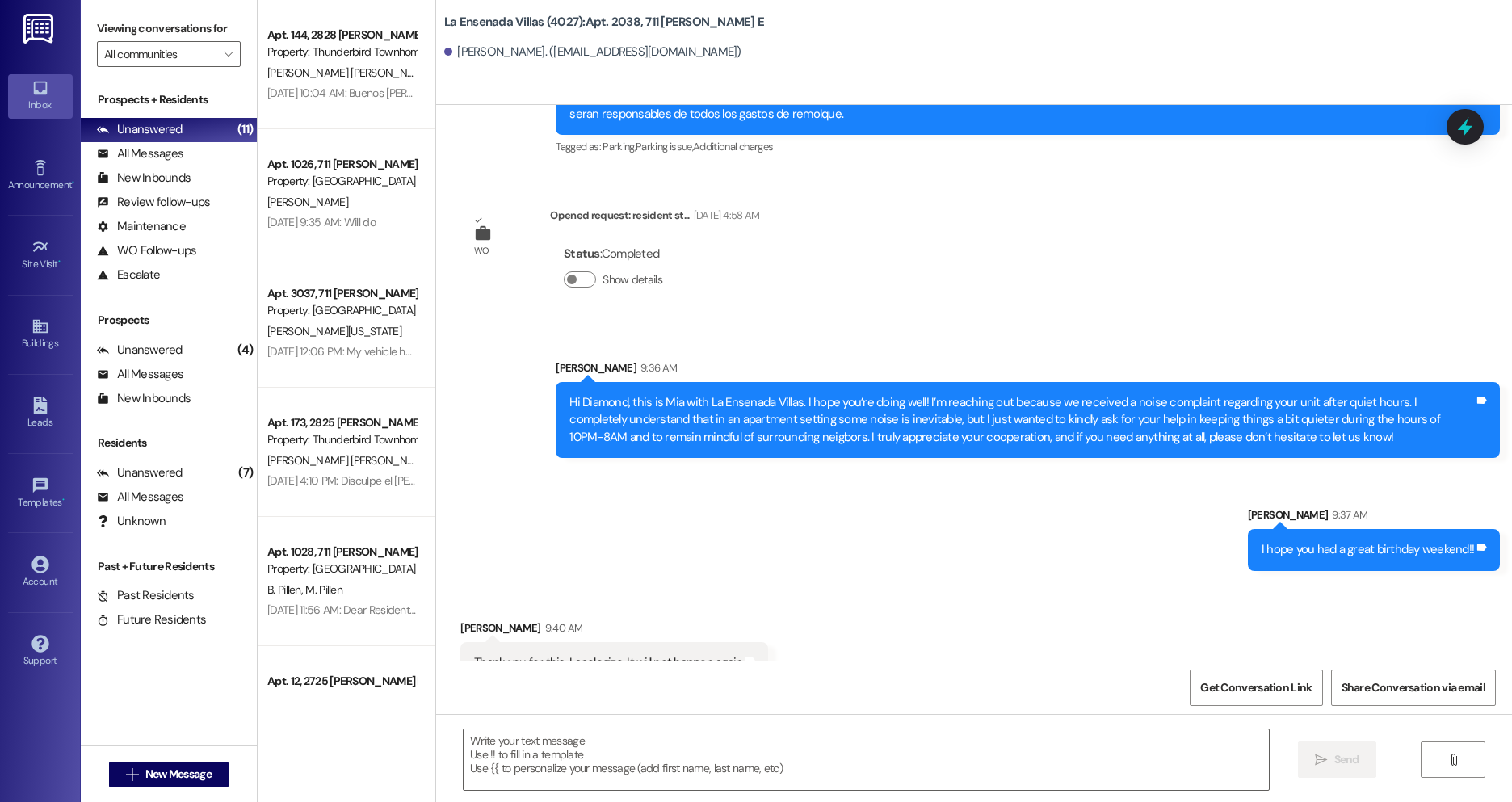
click at [795, 509] on div "Sent via SMS [PERSON_NAME] 9:36 AM Hi Diamond, this is Mia with La Ensenada Vil…" at bounding box center [974, 453] width 1076 height 260
click at [1068, 394] on div "Hi Diamond, this is Mia with La Ensenada Villas. I hope you’re doing well! I’m …" at bounding box center [1022, 419] width 904 height 51
click at [1069, 394] on div "Hi Diamond, this is Mia with La Ensenada Villas. I hope you’re doing well! I’m …" at bounding box center [1022, 419] width 904 height 51
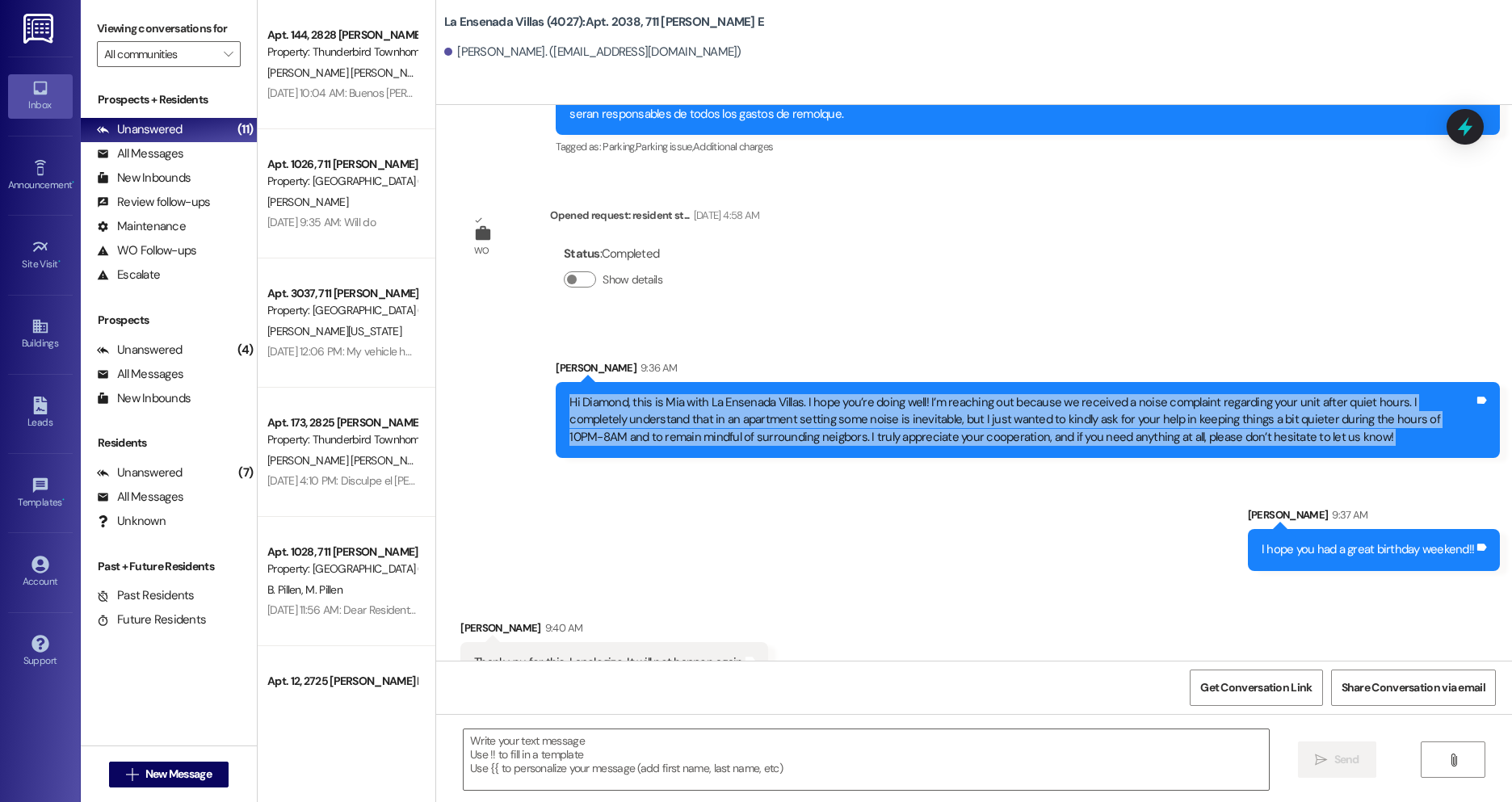
click at [1069, 394] on div "Hi Diamond, this is Mia with La Ensenada Villas. I hope you’re doing well! I’m …" at bounding box center [1022, 419] width 904 height 51
click at [1198, 437] on div "Sent via SMS [PERSON_NAME] 9:36 AM Hi Diamond, this is Mia with La Ensenada Vil…" at bounding box center [974, 453] width 1076 height 260
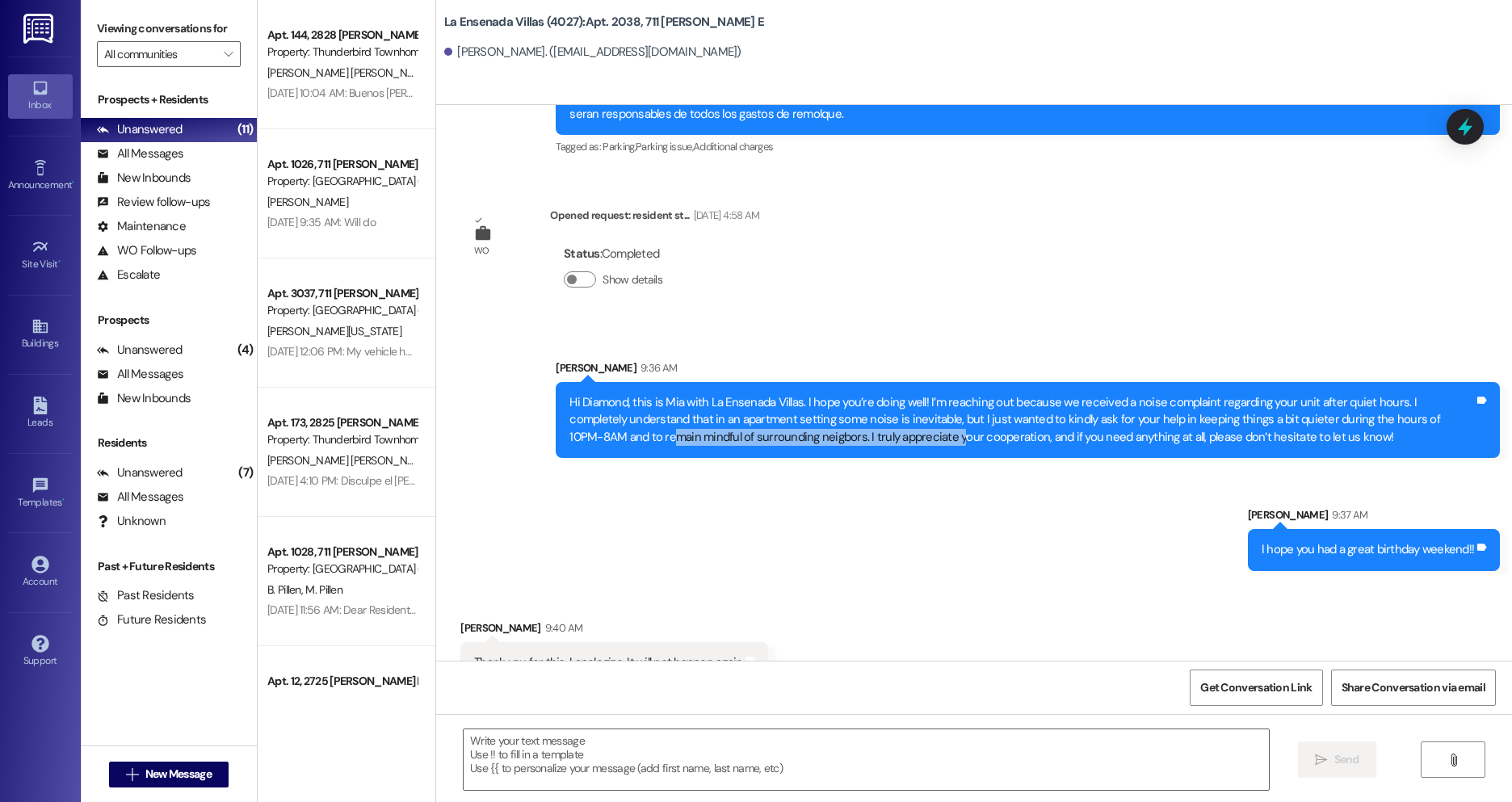
drag, startPoint x: 652, startPoint y: 397, endPoint x: 875, endPoint y: 407, distance: 223.2
click at [868, 406] on div "Hi Diamond, this is Mia with La Ensenada Villas. I hope you’re doing well! I’m …" at bounding box center [1022, 419] width 904 height 51
click at [834, 455] on div "Sent via SMS [PERSON_NAME] 9:36 AM Hi Diamond, this is Mia with La Ensenada Vil…" at bounding box center [974, 453] width 1076 height 260
click at [735, 794] on div " Send " at bounding box center [974, 774] width 1076 height 121
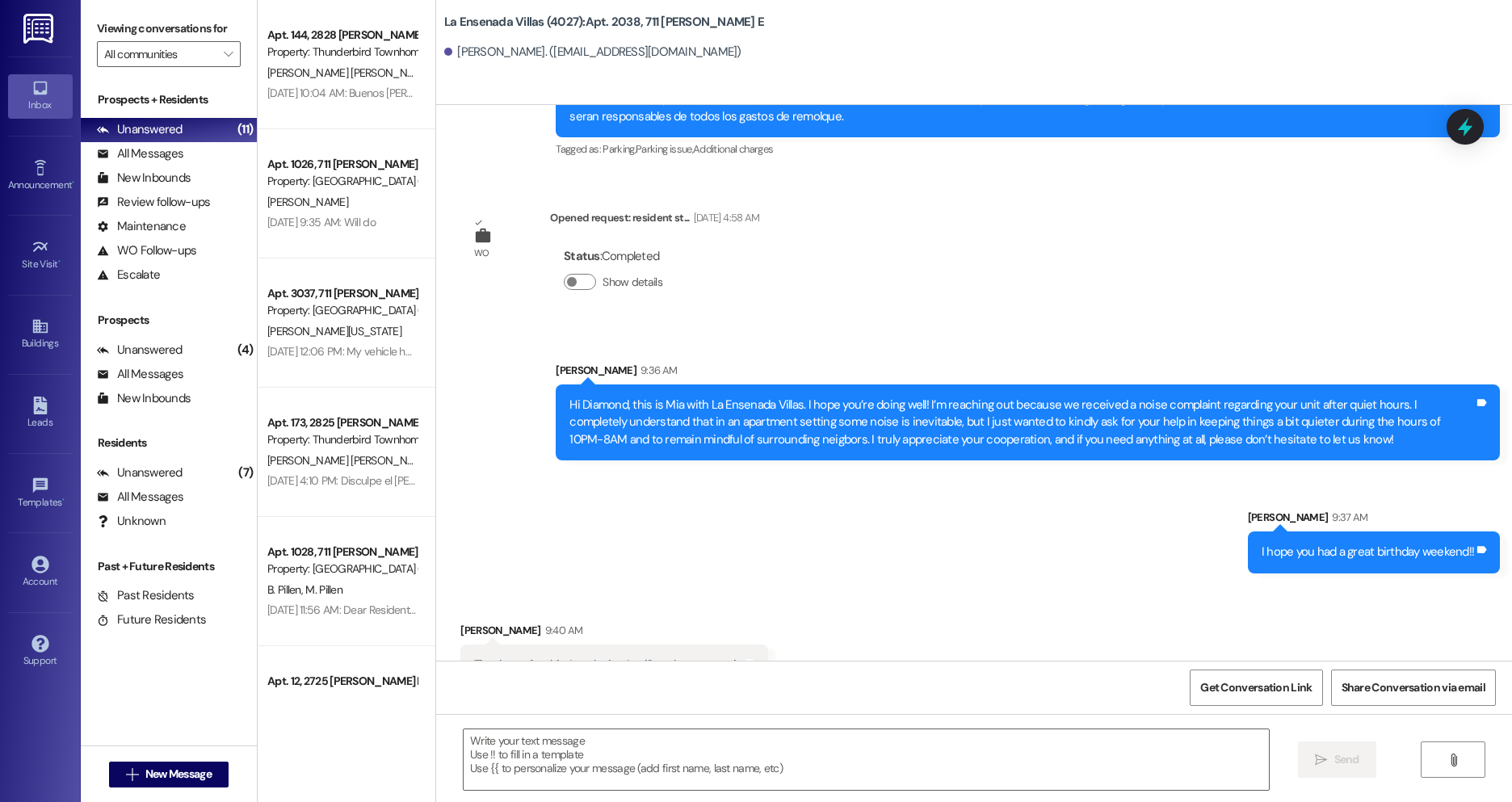
scroll to position [8815, 0]
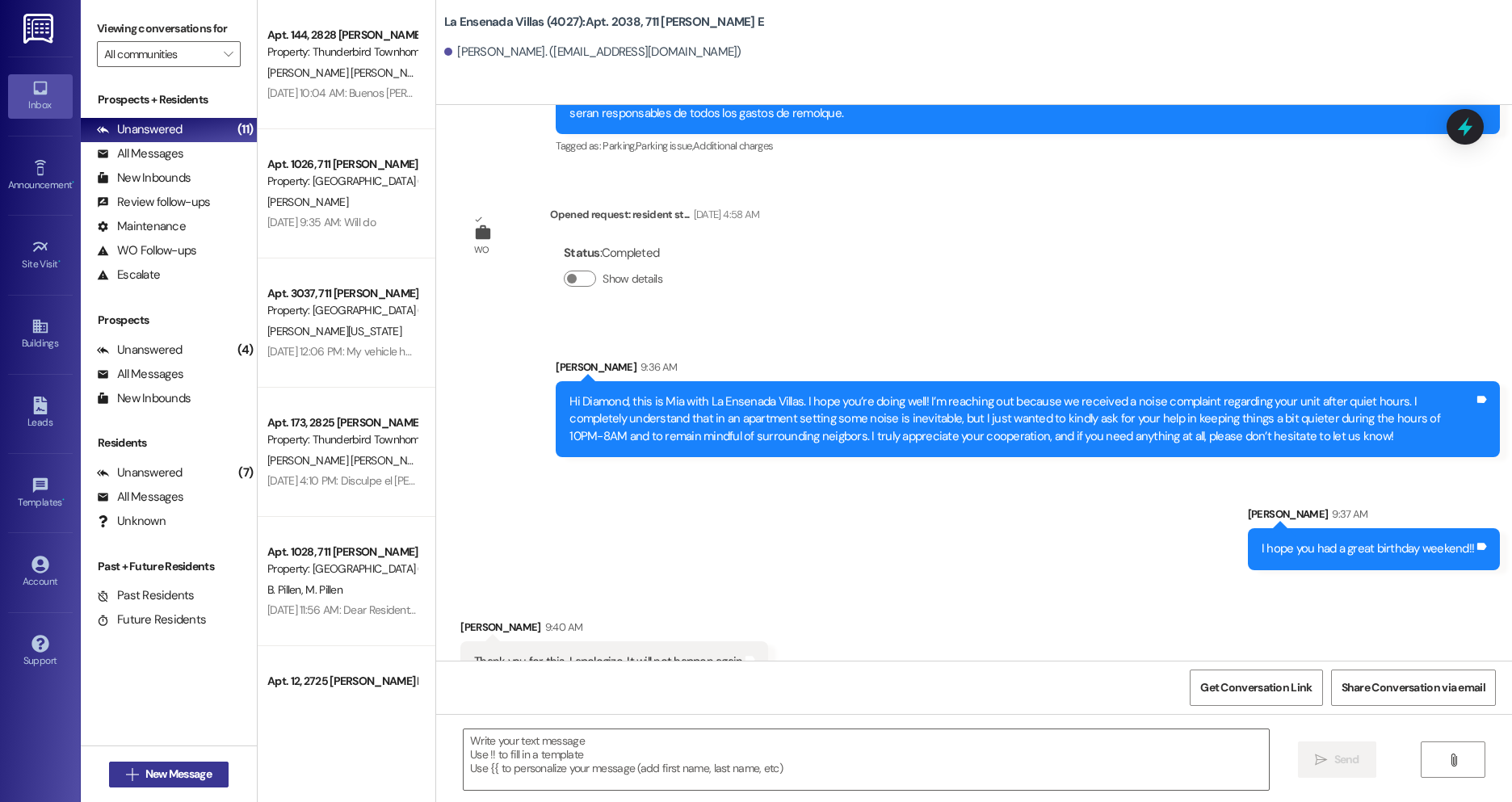
click at [195, 777] on span "New Message" at bounding box center [178, 775] width 66 height 17
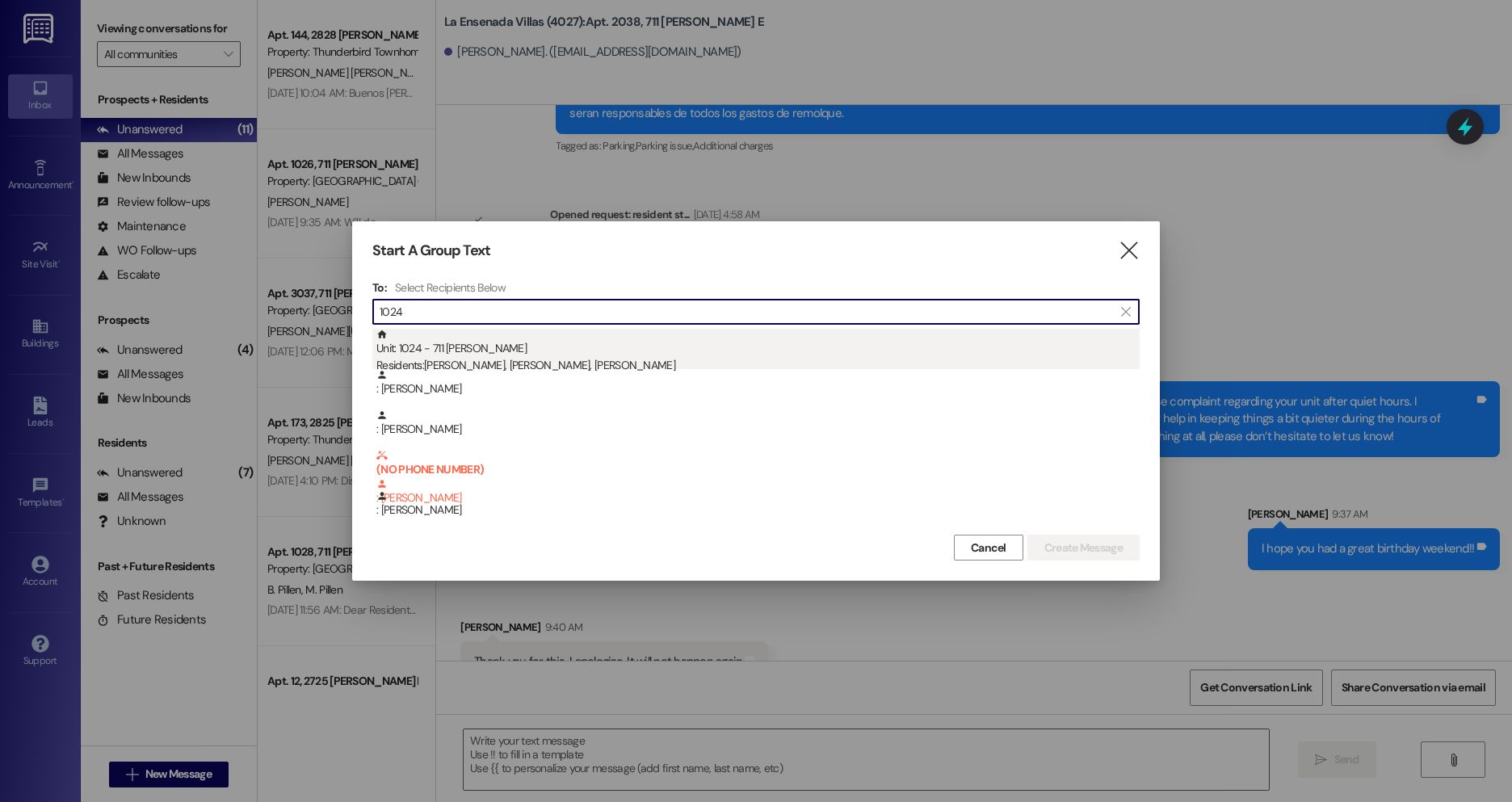
type input "1024"
click at [570, 364] on div "Residents: [PERSON_NAME], [PERSON_NAME], [PERSON_NAME]" at bounding box center [759, 365] width 764 height 17
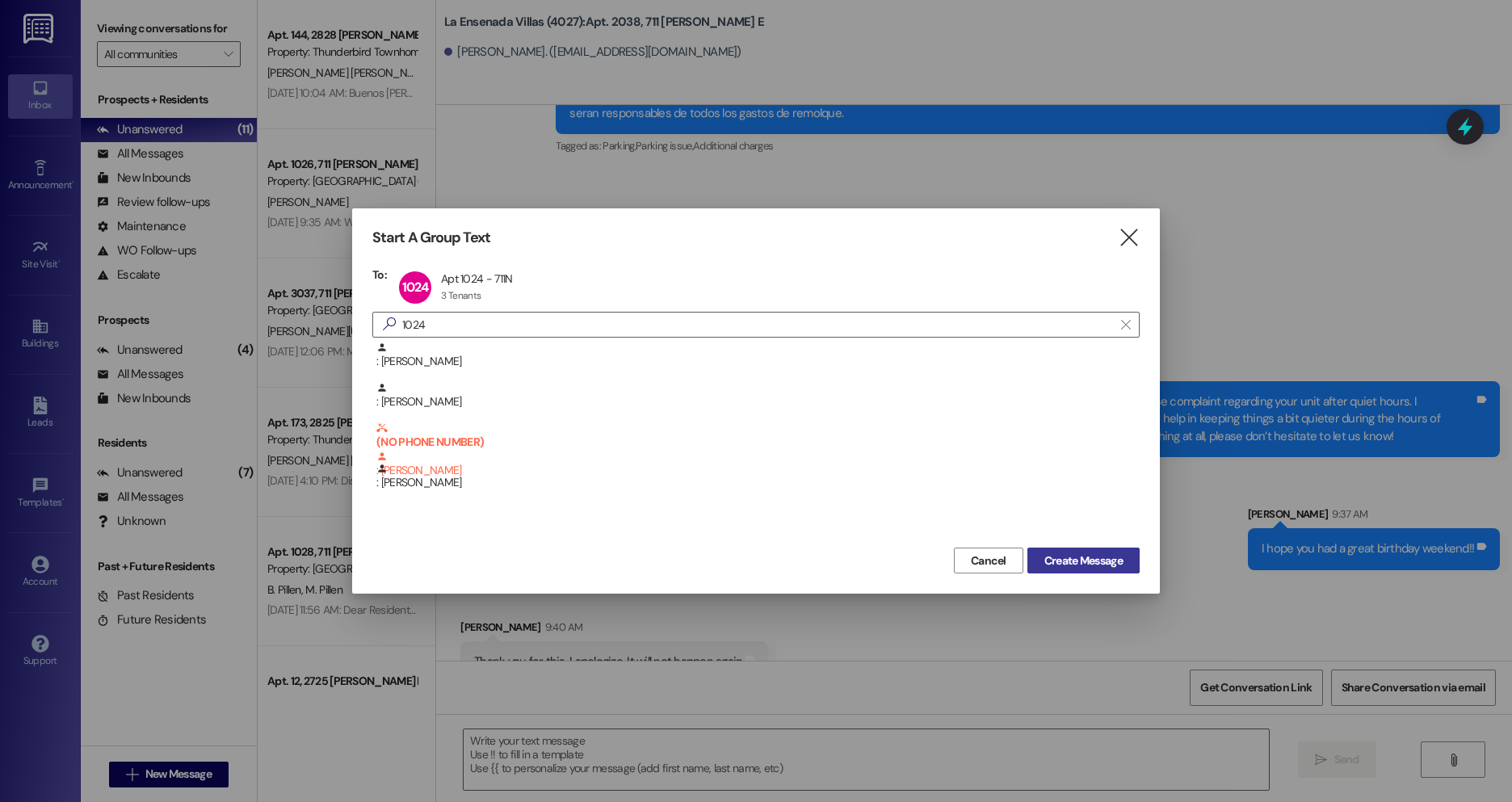
click at [1103, 560] on span "Create Message" at bounding box center [1083, 561] width 78 height 17
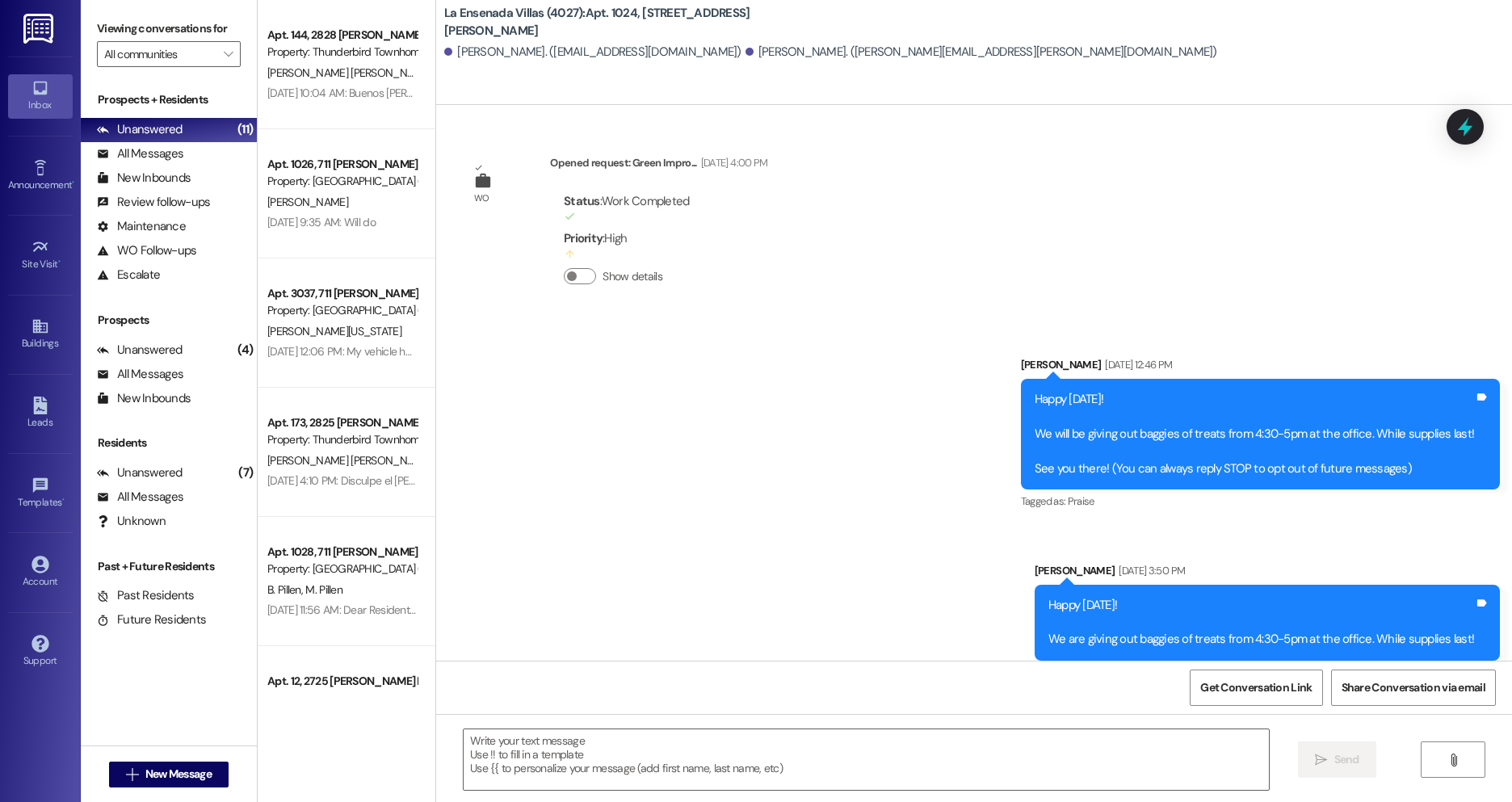
scroll to position [22550, 0]
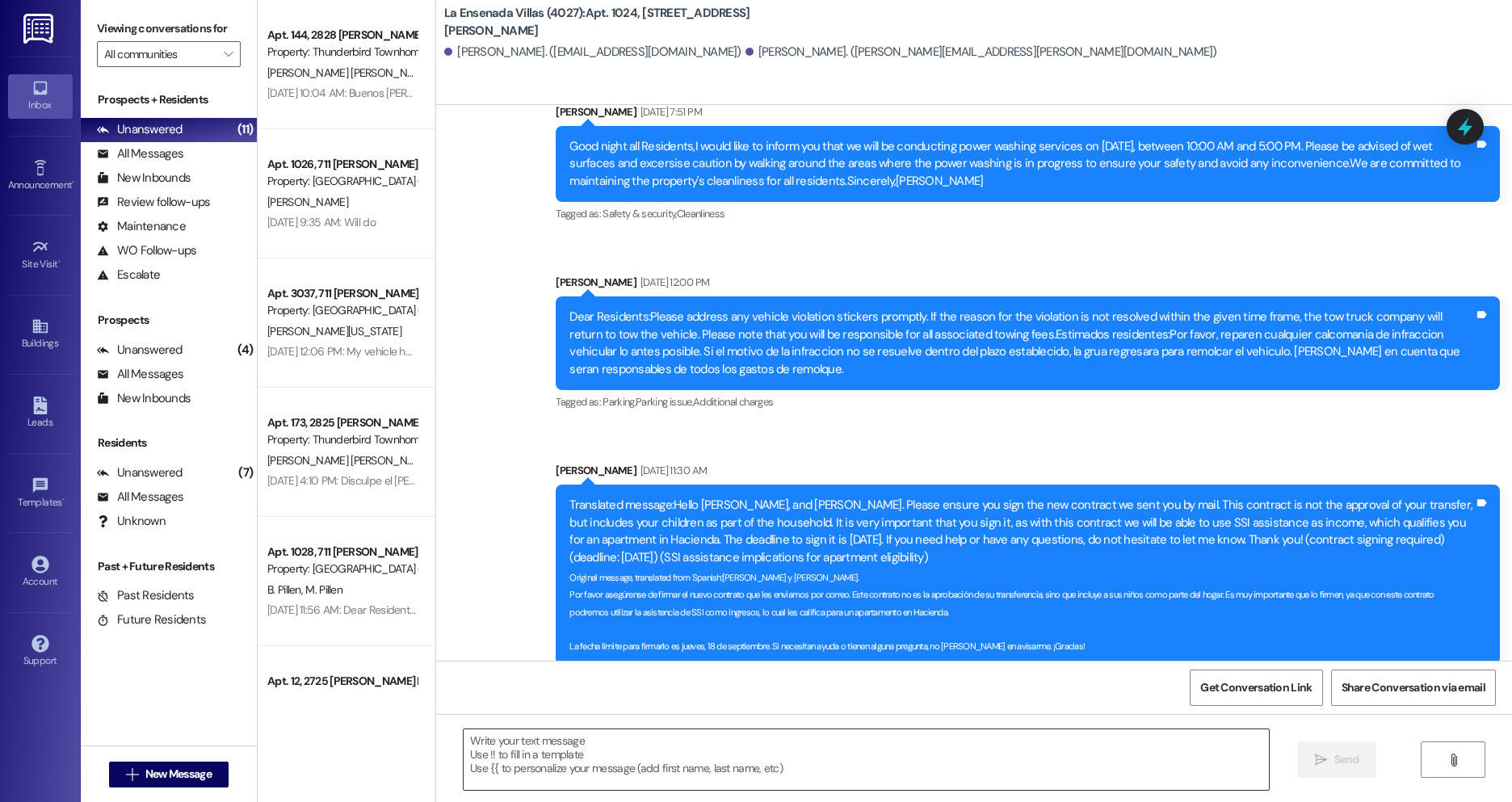
click at [699, 780] on textarea at bounding box center [866, 759] width 806 height 61
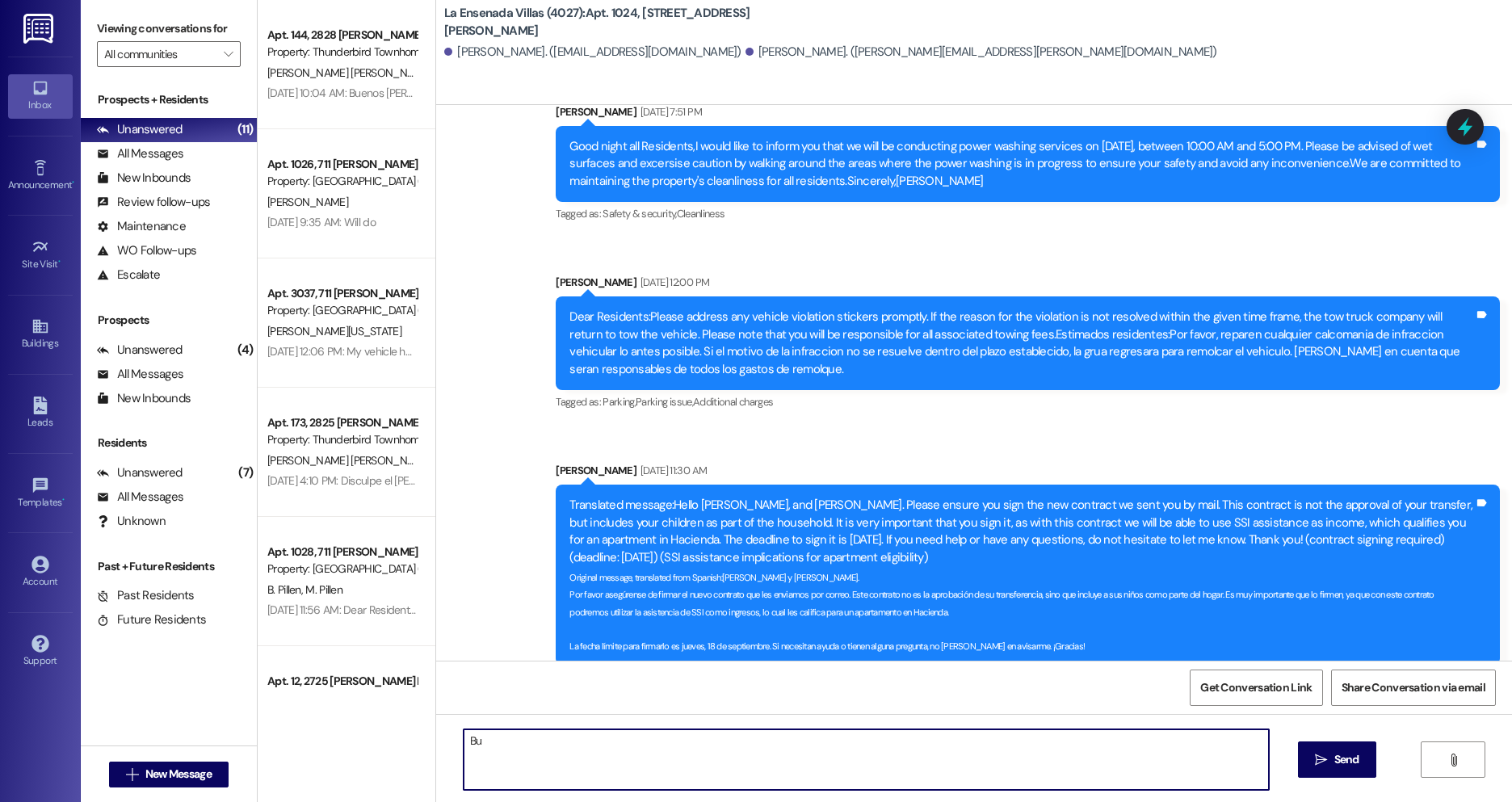
type textarea "B"
type textarea "Goodmorning [PERSON_NAME], i just want to confirm you will be home [DATE] so we…"
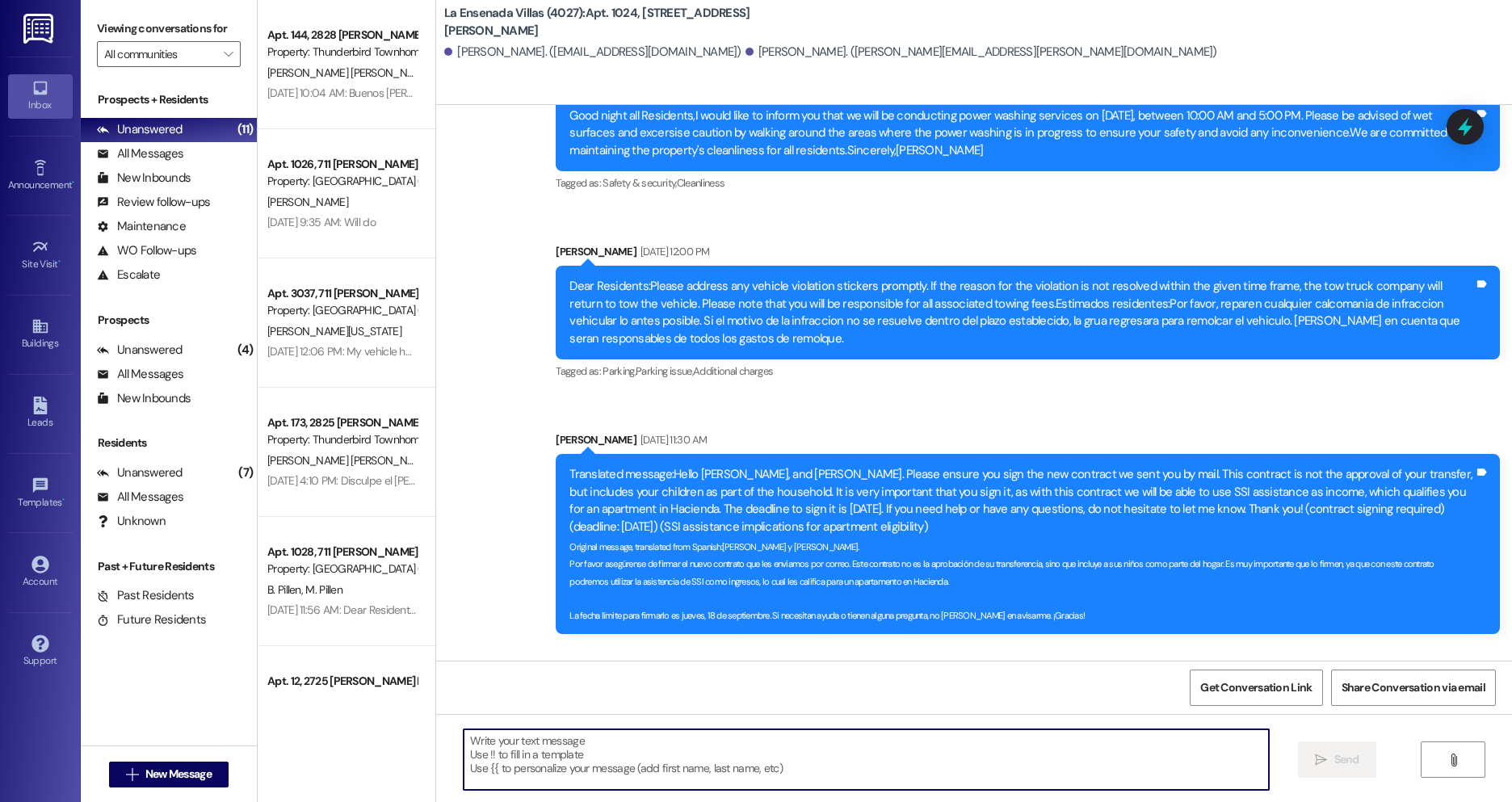
scroll to position [22663, 0]
